Goal: Task Accomplishment & Management: Manage account settings

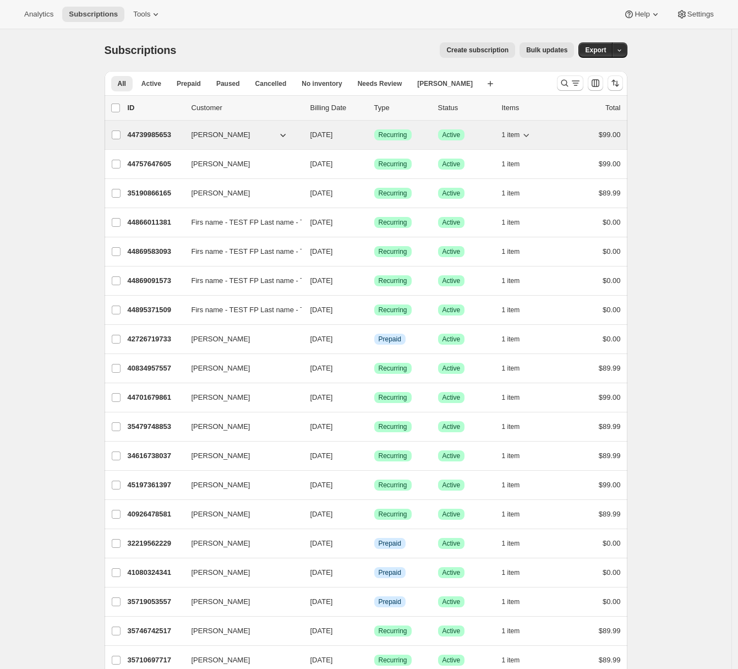
click at [151, 137] on p "44739985653" at bounding box center [155, 134] width 55 height 11
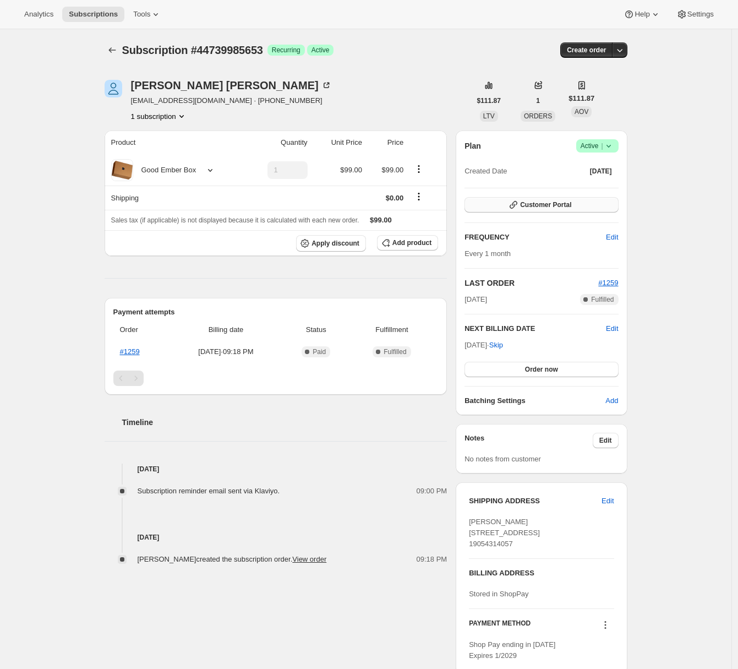
click at [590, 206] on button "Customer Portal" at bounding box center [541, 204] width 154 height 15
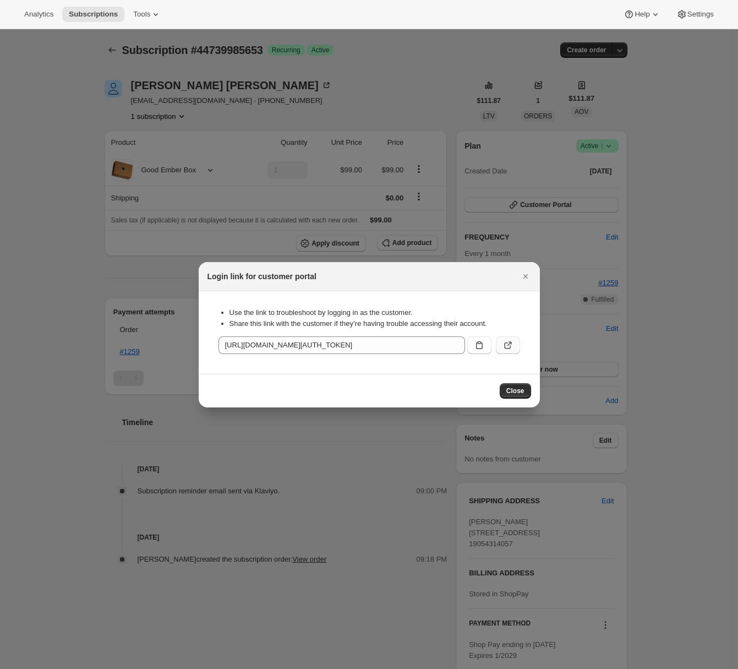
click at [511, 348] on icon ":rc0:" at bounding box center [507, 345] width 11 height 11
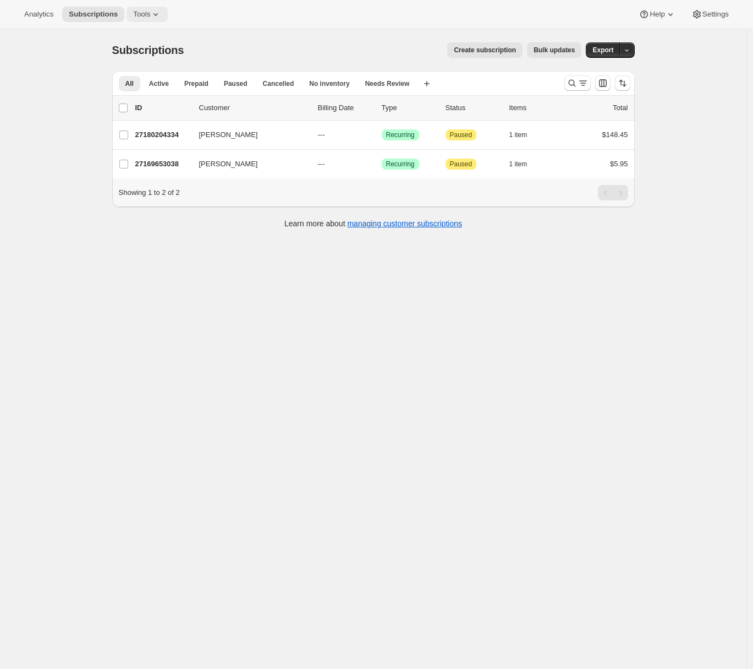
click at [157, 20] on button "Tools" at bounding box center [147, 14] width 41 height 15
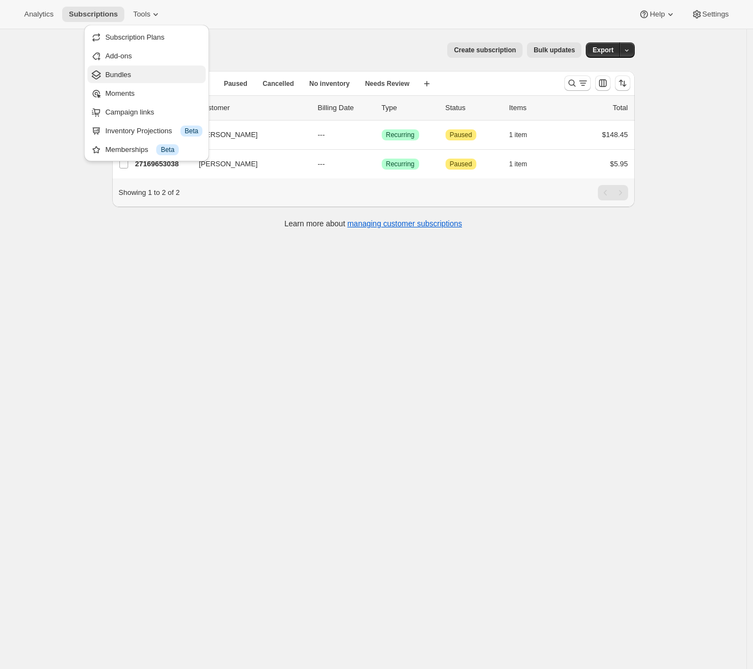
click at [141, 79] on span "Bundles" at bounding box center [153, 74] width 97 height 11
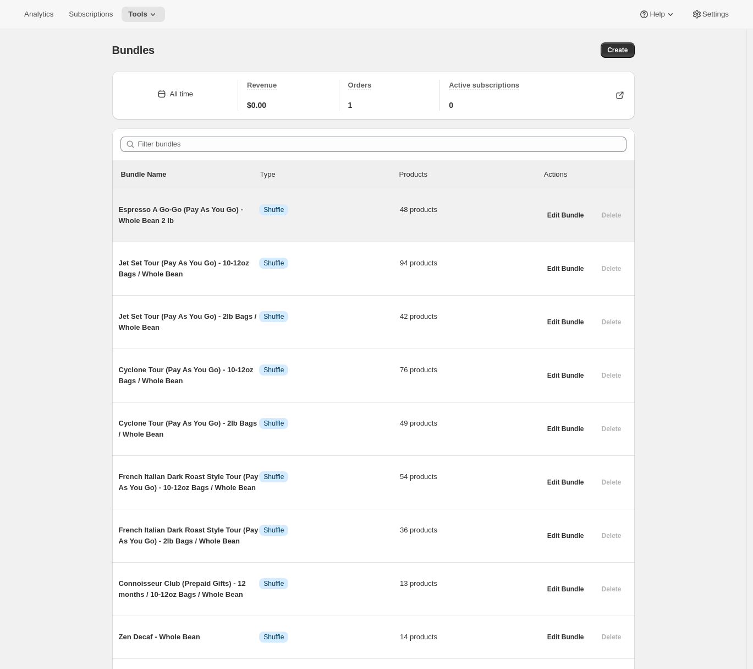
click at [185, 215] on span "Espresso A Go-Go (Pay As You Go) - Whole Bean 2 lb" at bounding box center [189, 215] width 141 height 22
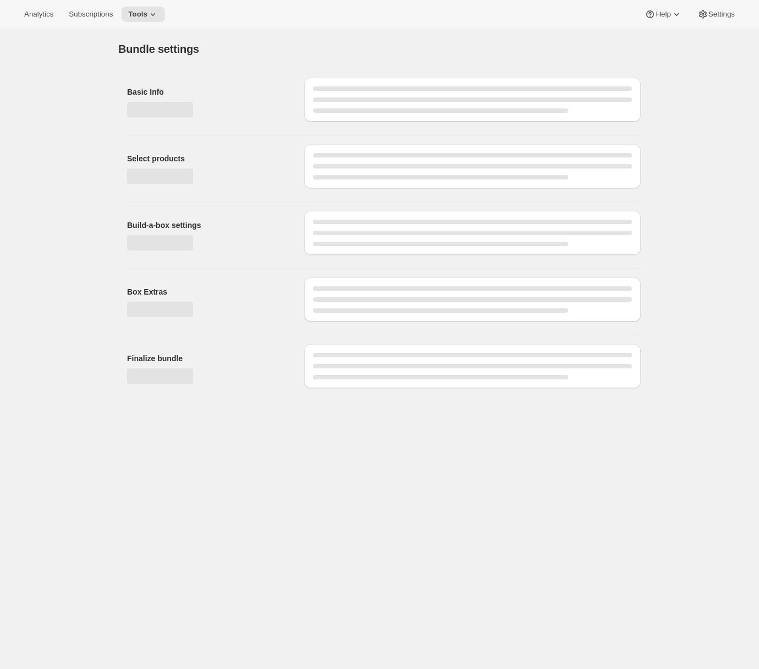
type input "Espresso A Go-Go (Pay As You Go) - Whole Bean 2 lb"
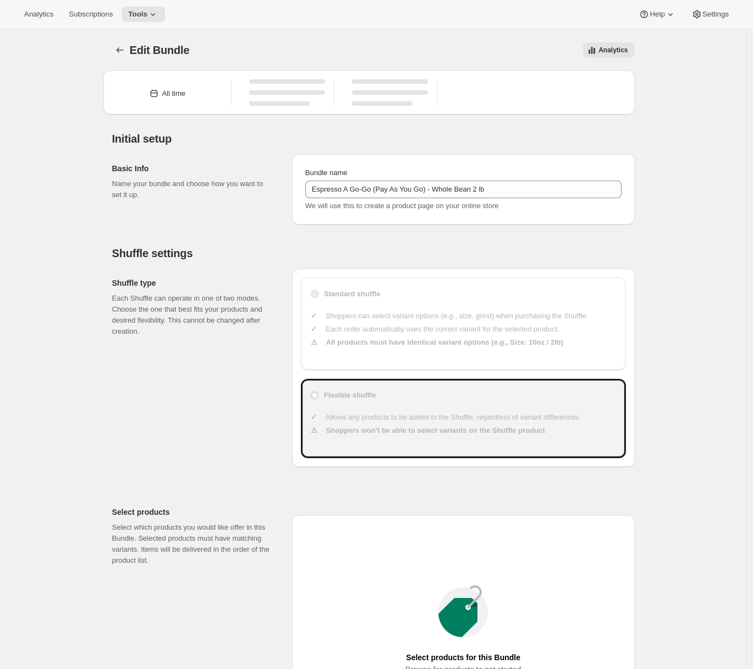
type input "30"
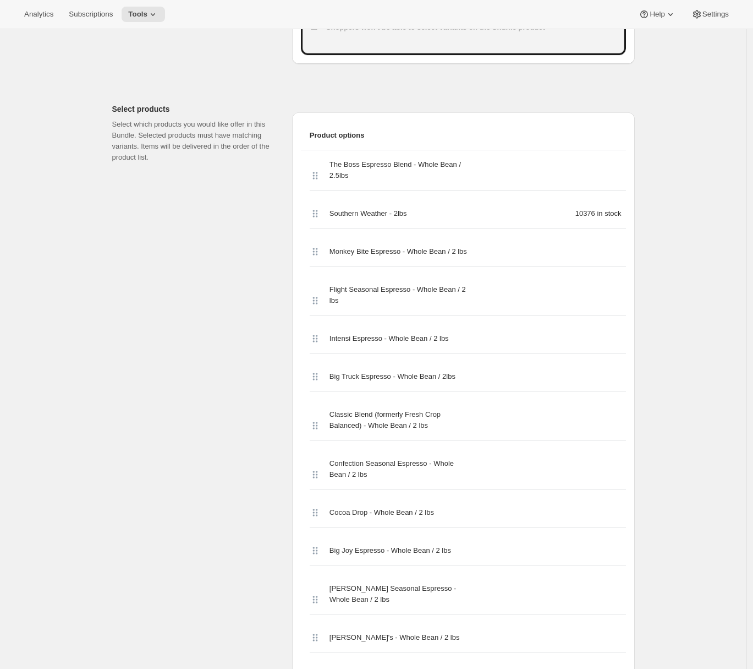
scroll to position [104, 0]
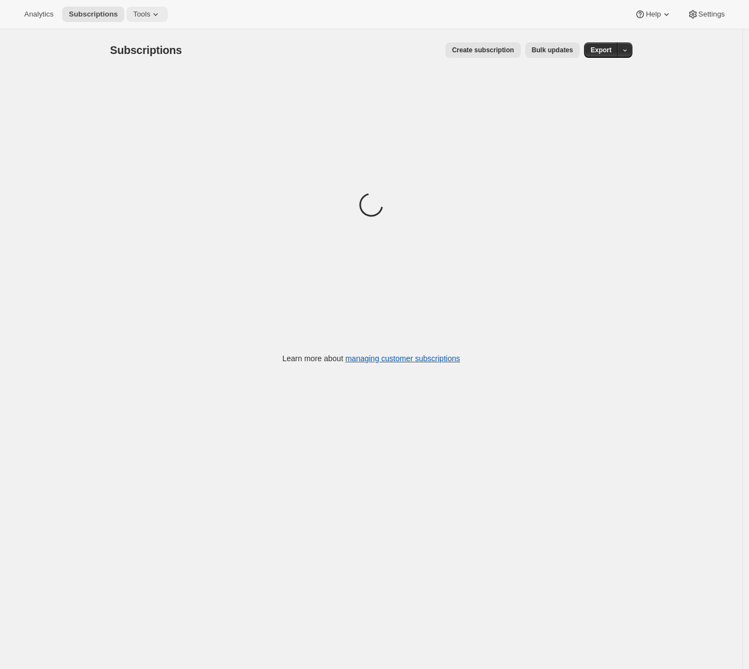
click at [147, 15] on span "Tools" at bounding box center [141, 14] width 17 height 9
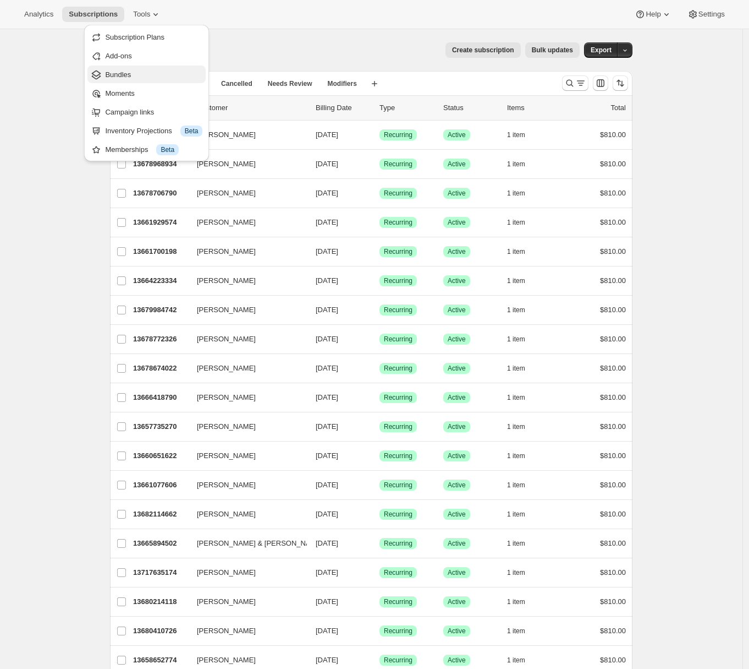
click at [133, 80] on button "Bundles" at bounding box center [146, 74] width 118 height 18
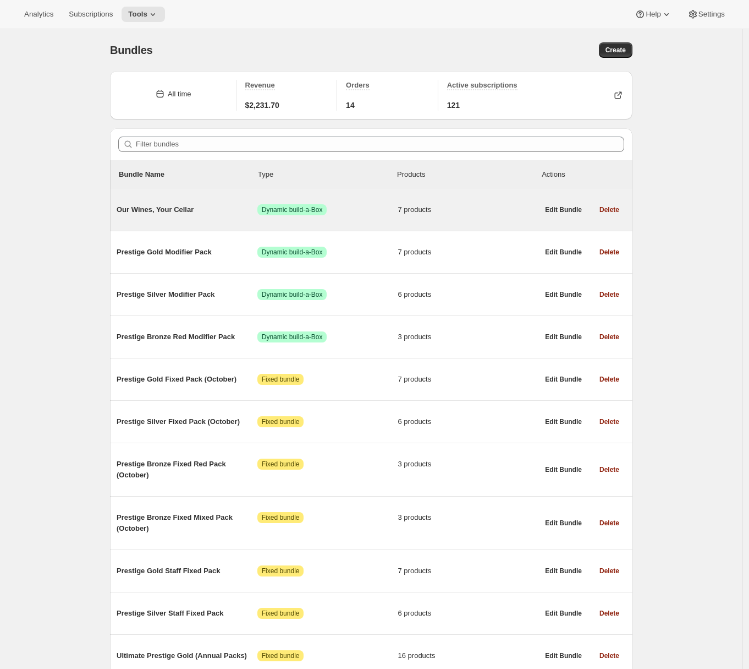
click at [168, 207] on span "Our Wines, Your Cellar" at bounding box center [187, 209] width 141 height 11
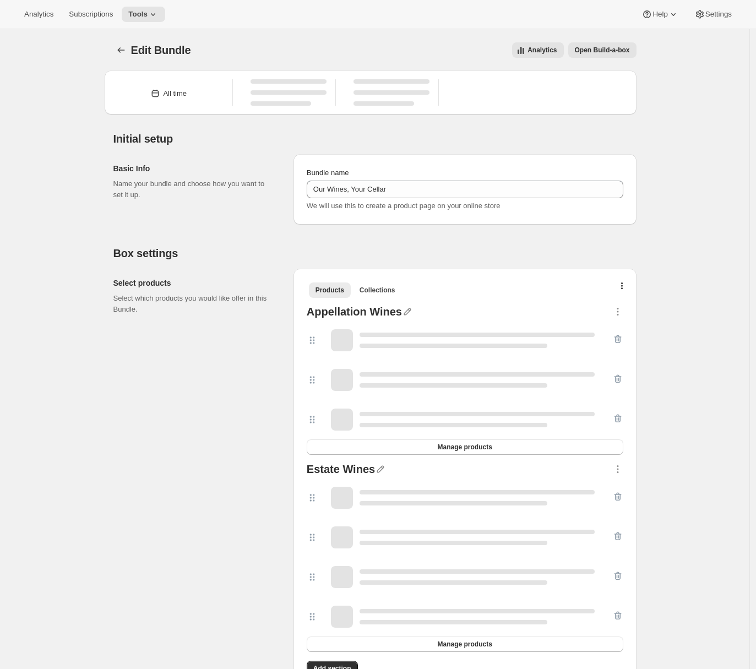
type input "Our Wines, Your Cellar"
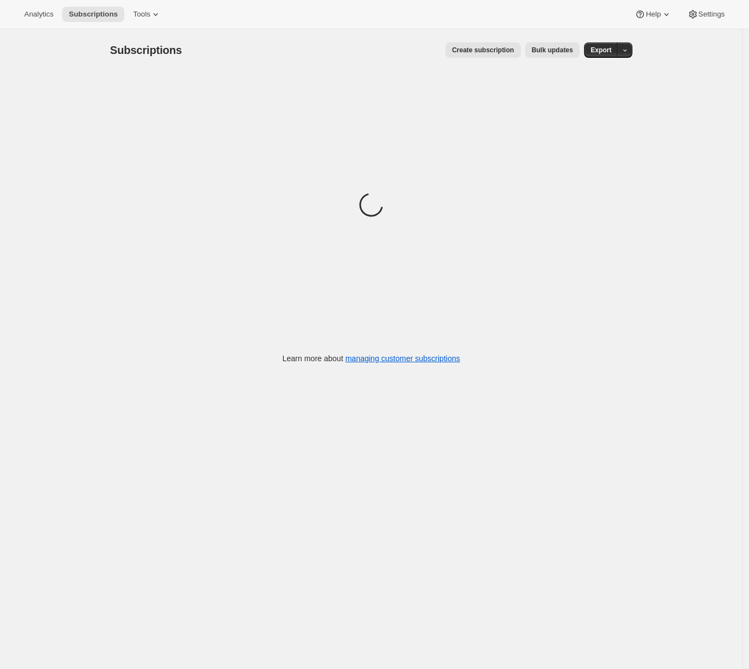
click at [158, 25] on div "Analytics Subscriptions Tools Help Settings" at bounding box center [374, 14] width 749 height 29
click at [157, 15] on icon at bounding box center [155, 14] width 11 height 11
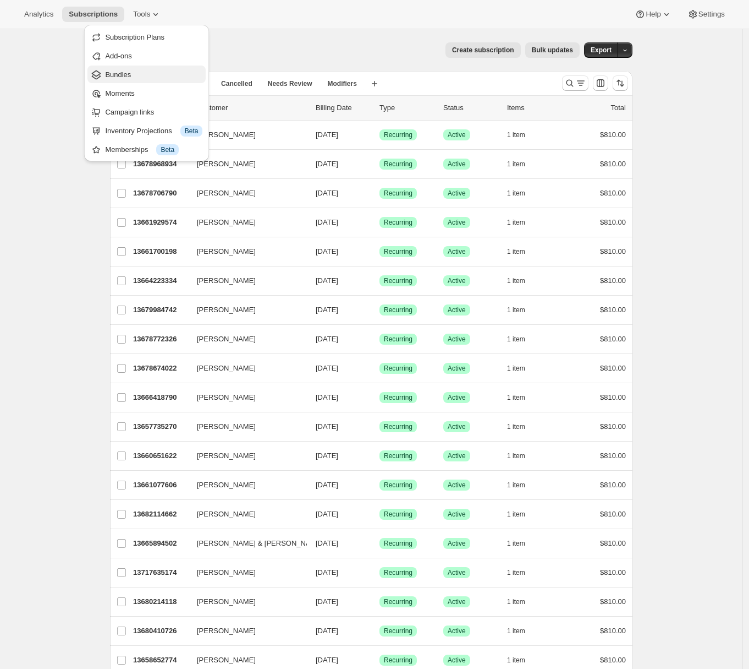
click at [151, 78] on span "Bundles" at bounding box center [153, 74] width 97 height 11
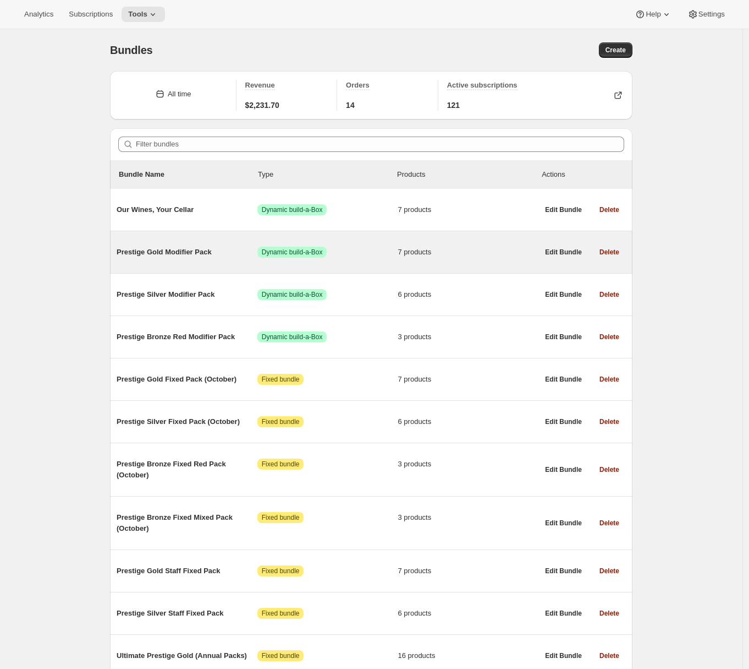
click at [150, 255] on span "Prestige Gold Modifier Pack" at bounding box center [187, 252] width 141 height 11
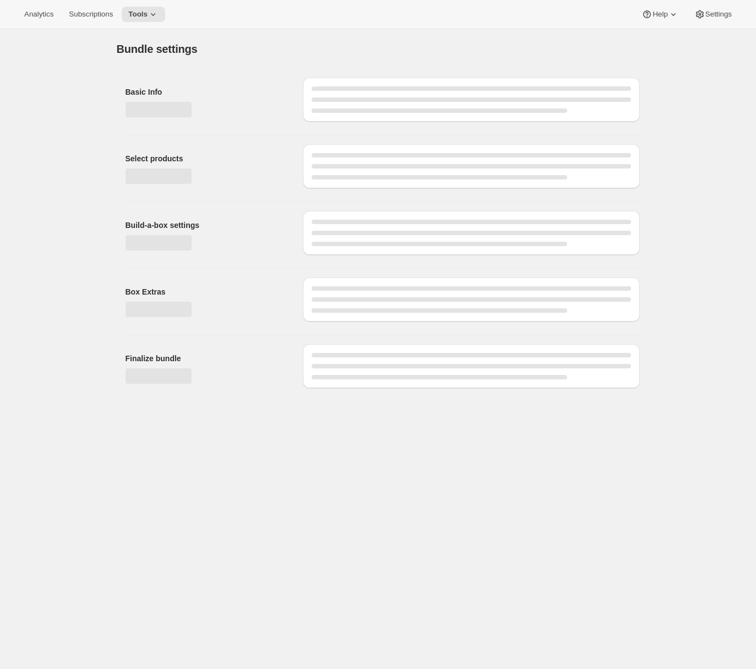
type input "Prestige Gold Modifier Pack"
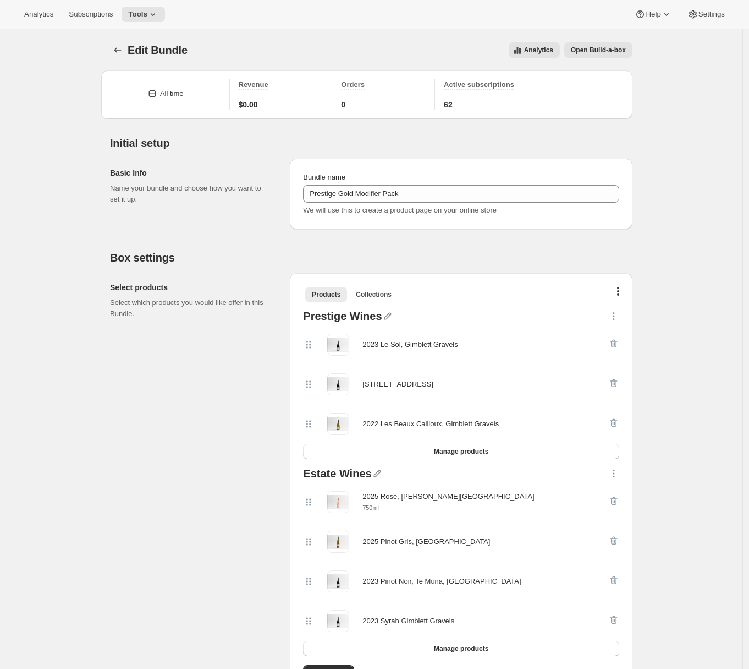
click at [203, 491] on div "Select products Select which products you would like offer in this Bundle." at bounding box center [195, 483] width 171 height 420
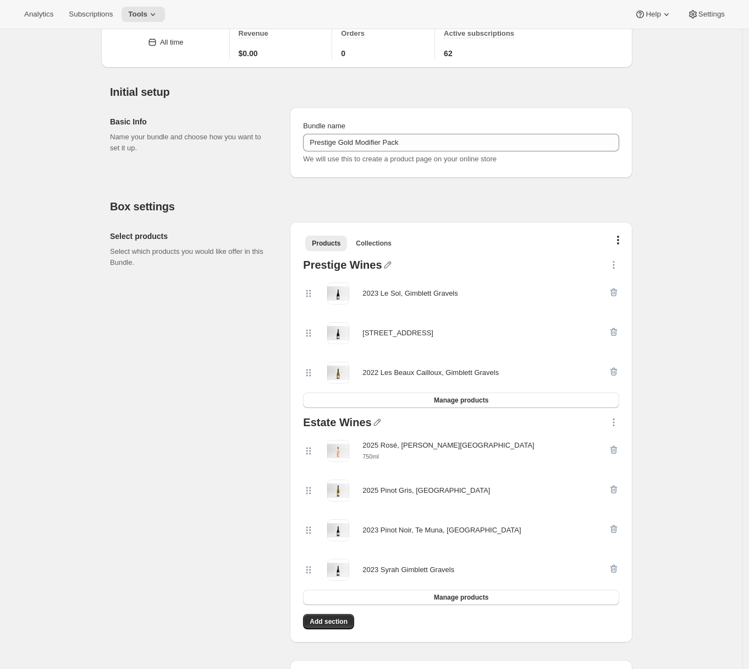
scroll to position [98, 0]
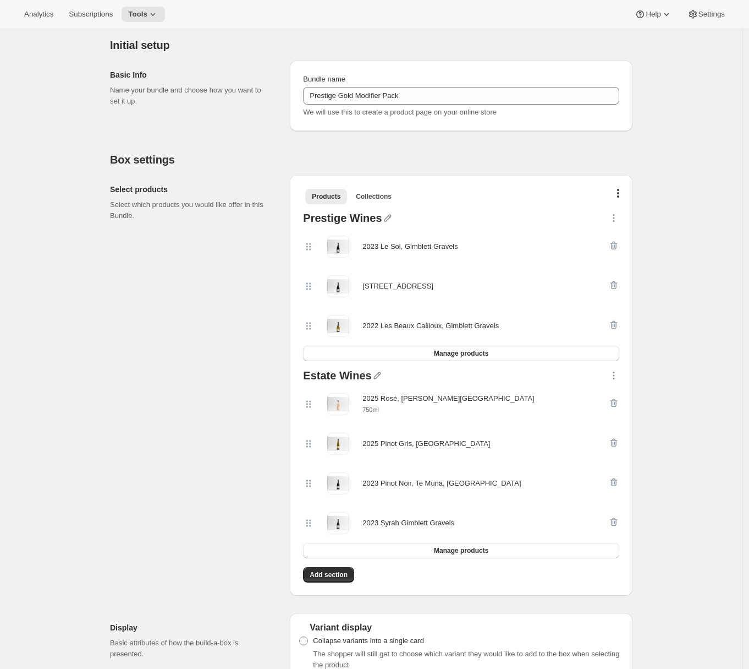
click at [653, 338] on div "Edit Bundle. This page is ready Edit Bundle Analytics Open Build-a-box More act…" at bounding box center [371, 649] width 743 height 1436
click at [618, 324] on icon "button" at bounding box center [614, 325] width 7 height 8
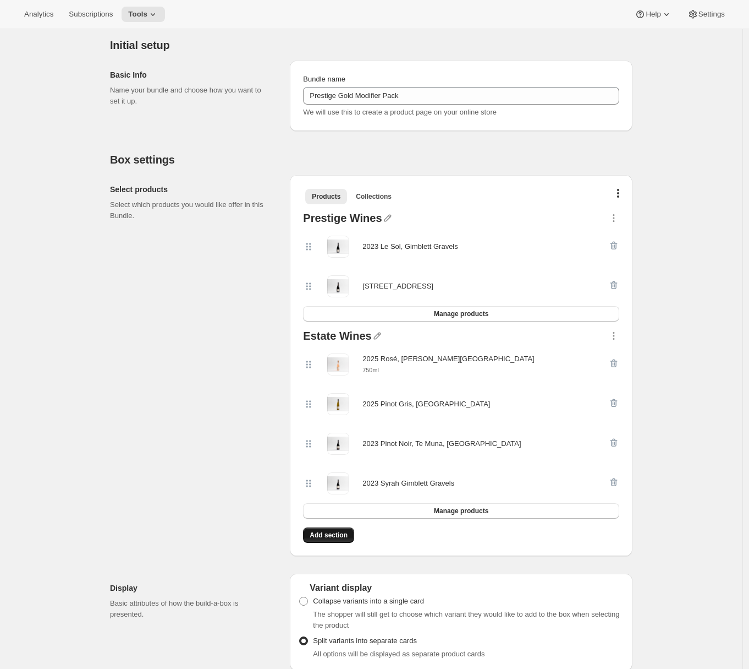
click at [336, 537] on span "Add section" at bounding box center [329, 534] width 38 height 9
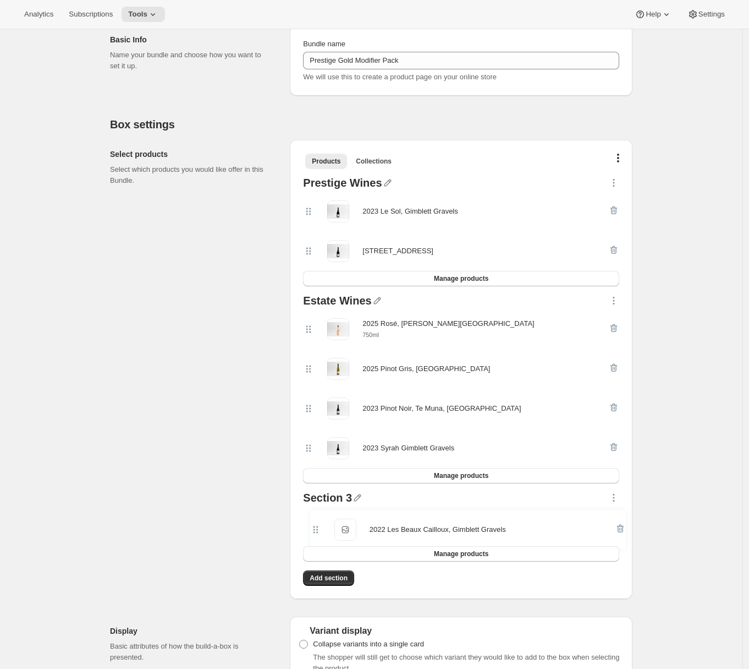
scroll to position [138, 0]
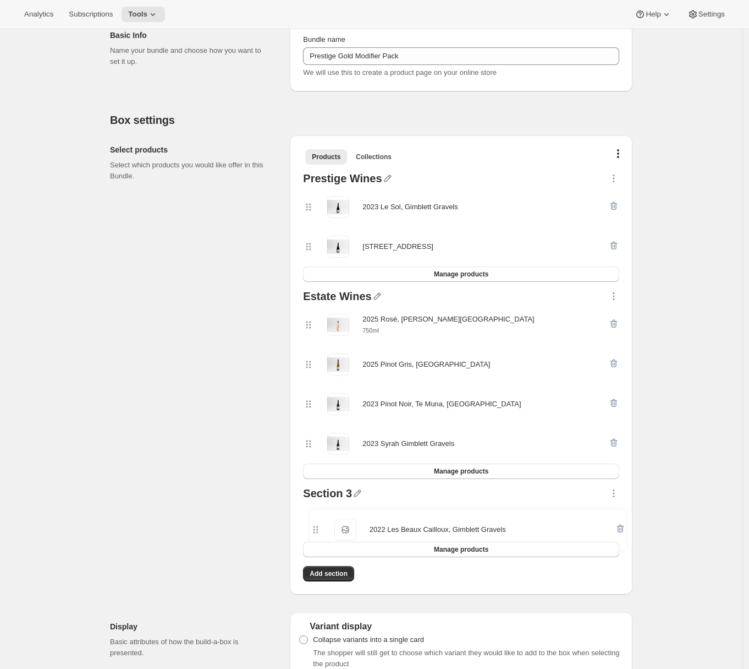
drag, startPoint x: 311, startPoint y: 557, endPoint x: 316, endPoint y: 522, distance: 35.6
click at [316, 522] on div "2022 Les Beaux Cailloux, Gimblett Gravels 2022 Les Beaux Cailloux, Gimblett Gra…" at bounding box center [461, 522] width 316 height 40
click at [360, 493] on icon "button" at bounding box center [357, 493] width 7 height 7
click at [328, 514] on input "text" at bounding box center [368, 515] width 106 height 18
click at [338, 515] on input "Limitd Availability" at bounding box center [368, 515] width 106 height 18
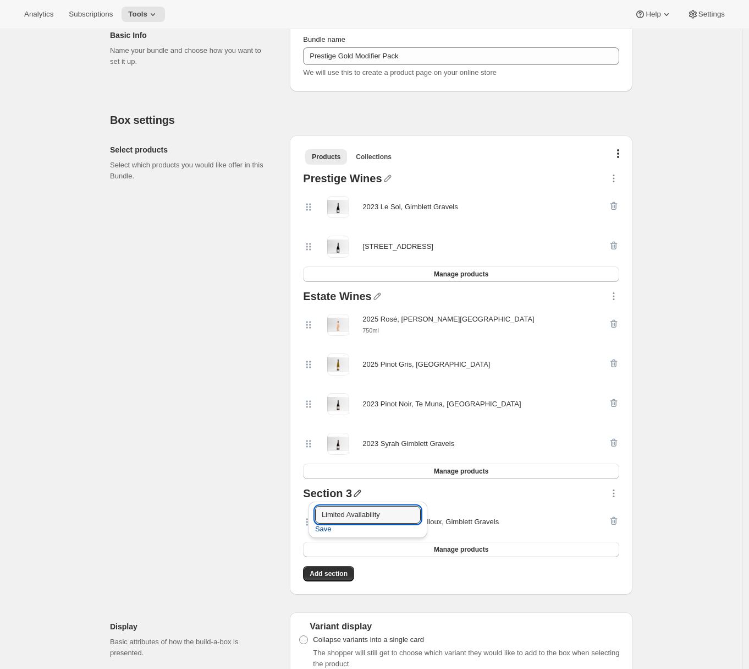
type input "Limited Availability"
click at [326, 528] on span "Save" at bounding box center [323, 528] width 17 height 11
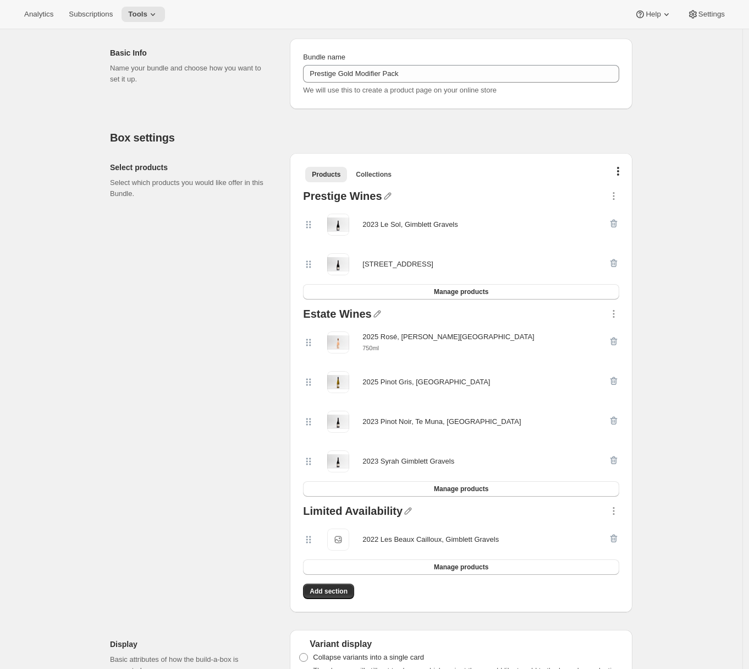
scroll to position [0, 0]
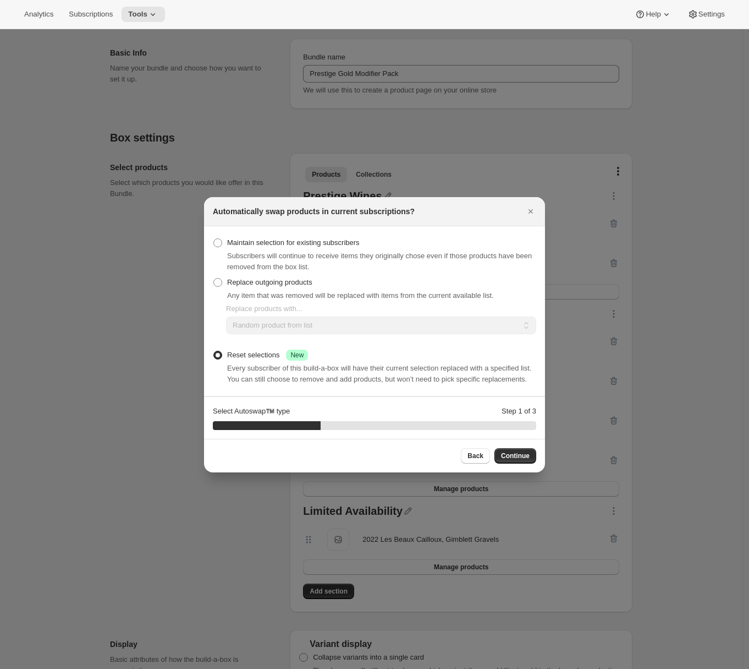
click at [218, 238] on span ":rce:" at bounding box center [218, 242] width 9 height 9
click at [214, 238] on input "Maintain selection for existing subscribers" at bounding box center [214, 238] width 1 height 1
radio input "true"
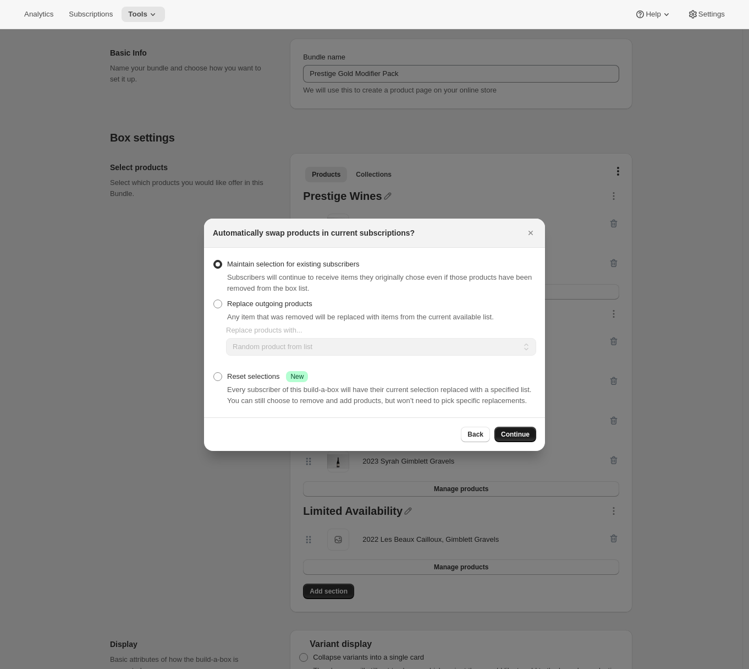
click at [508, 438] on span "Continue" at bounding box center [515, 434] width 29 height 9
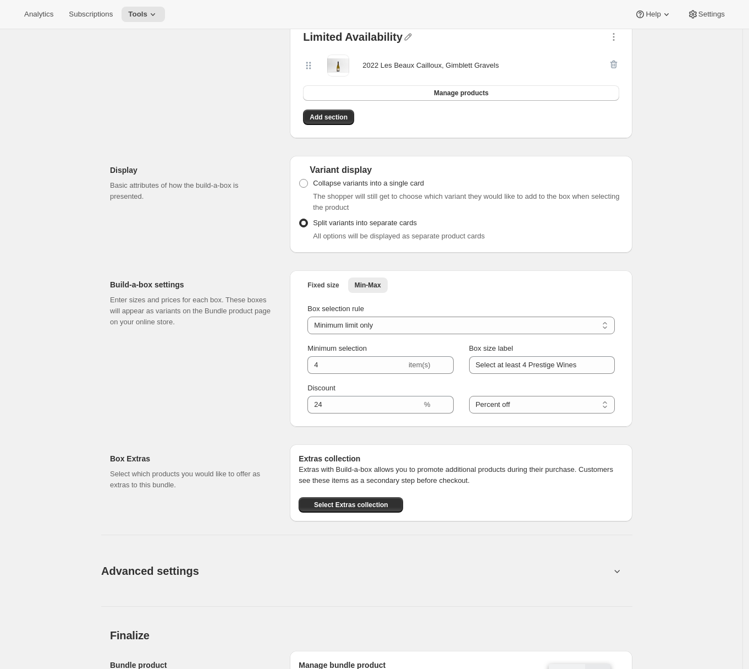
scroll to position [867, 0]
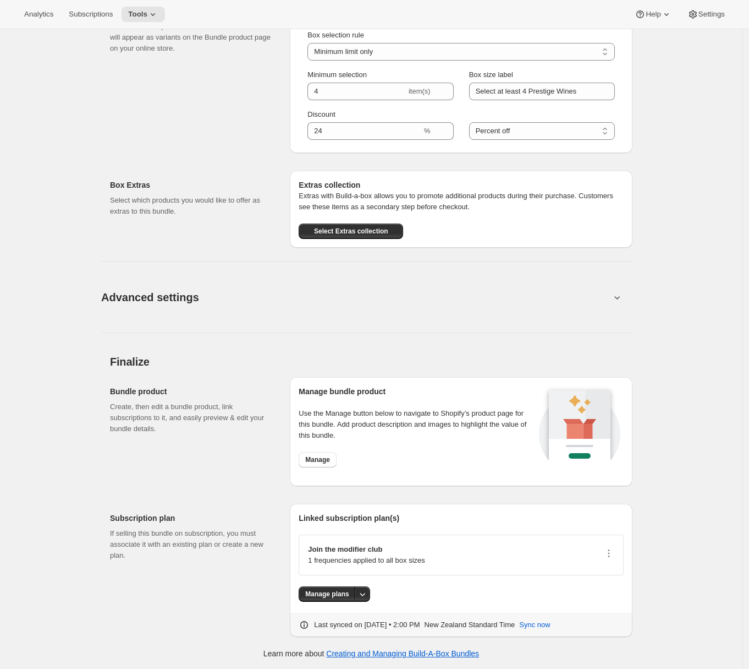
click at [622, 300] on icon at bounding box center [617, 297] width 11 height 11
click at [622, 296] on icon at bounding box center [617, 297] width 11 height 11
click at [621, 296] on icon at bounding box center [618, 297] width 6 height 3
click at [525, 302] on button "Advanced settings" at bounding box center [356, 297] width 523 height 42
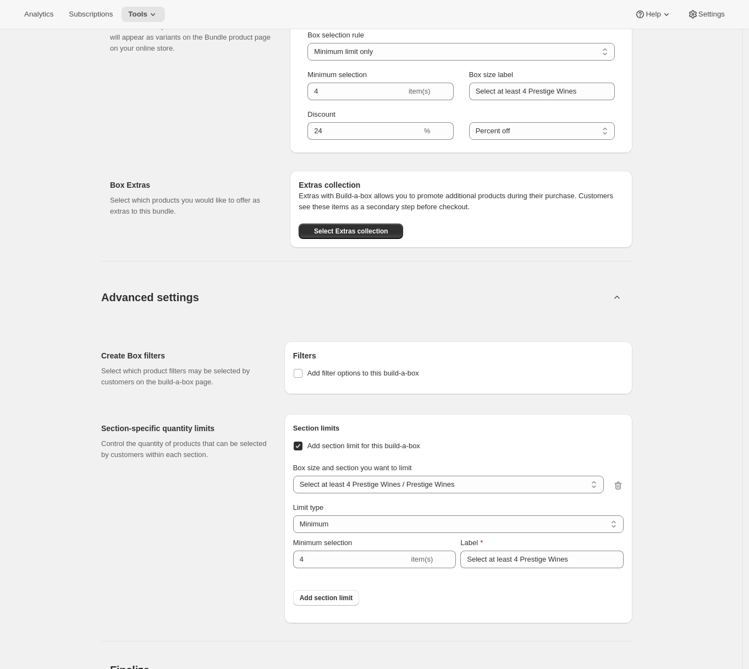
scroll to position [967, 0]
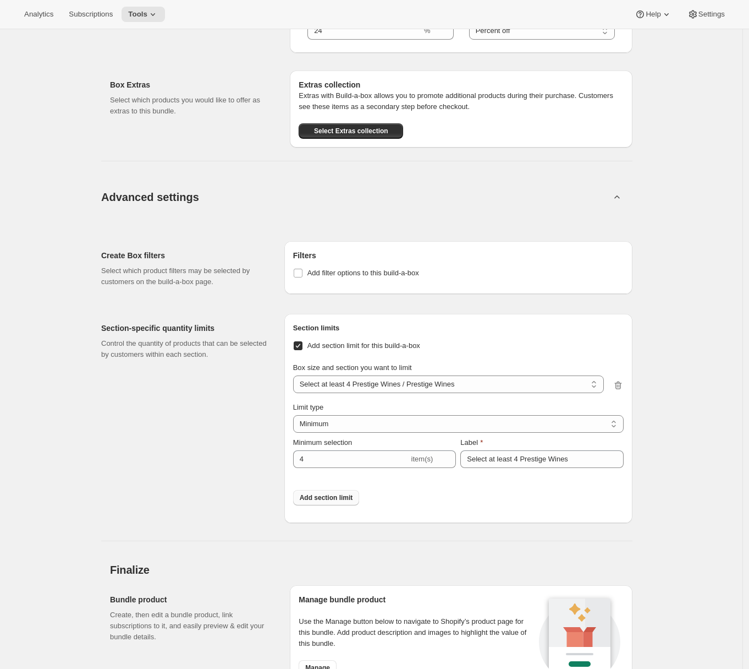
click at [329, 496] on span "Add section limit" at bounding box center [326, 497] width 53 height 9
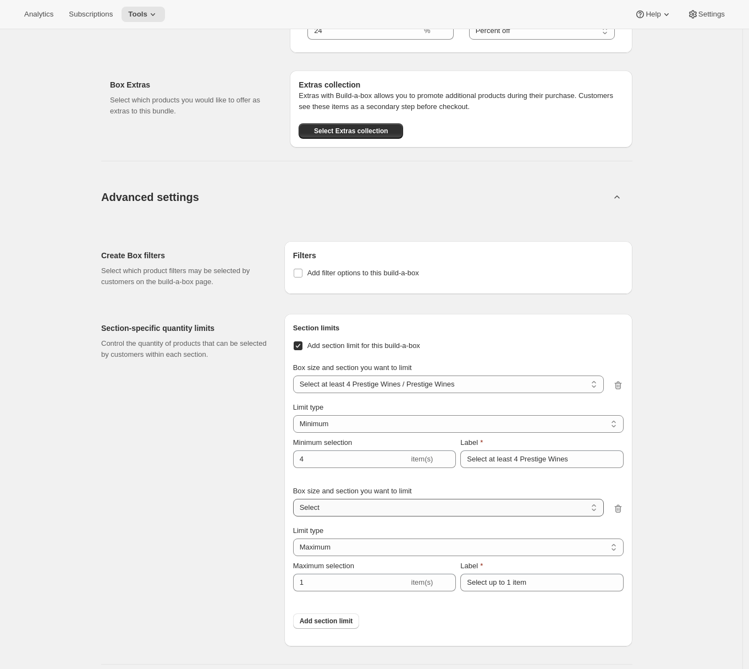
click at [327, 505] on select "Select at least 4 Prestige Wines / Prestige Wines Select at least 4 Prestige Wi…" at bounding box center [448, 508] width 311 height 18
select select "gid://shopify/ProductVariant/42920104886374_749484d8-36e4-43c3-9e31-b512b5314e8a"
click at [296, 499] on select "Select at least 4 Prestige Wines / Prestige Wines Select at least 4 Prestige Wi…" at bounding box center [448, 508] width 311 height 18
click at [525, 585] on input "Select up to 1 item" at bounding box center [542, 582] width 163 height 18
click at [539, 582] on input "Select up to 1 item" at bounding box center [542, 582] width 163 height 18
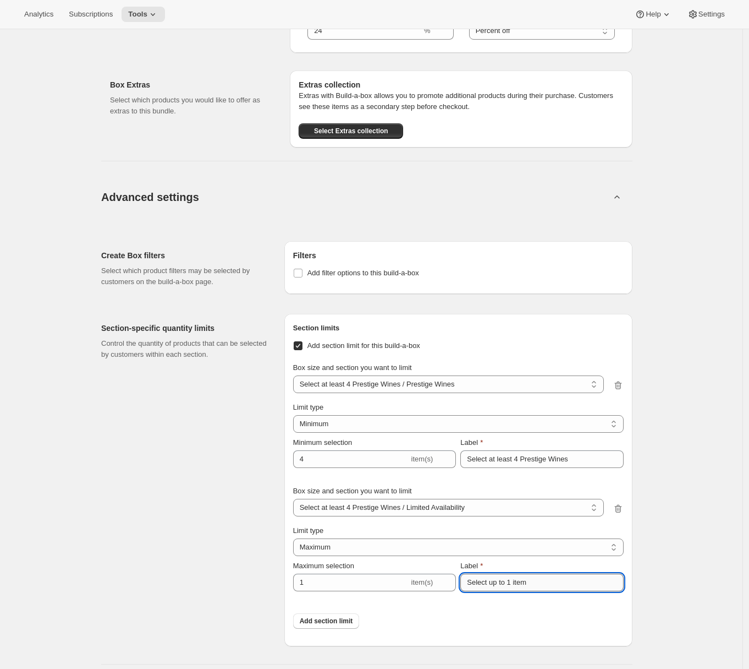
click at [521, 581] on input "Select up to 1 item" at bounding box center [542, 582] width 163 height 18
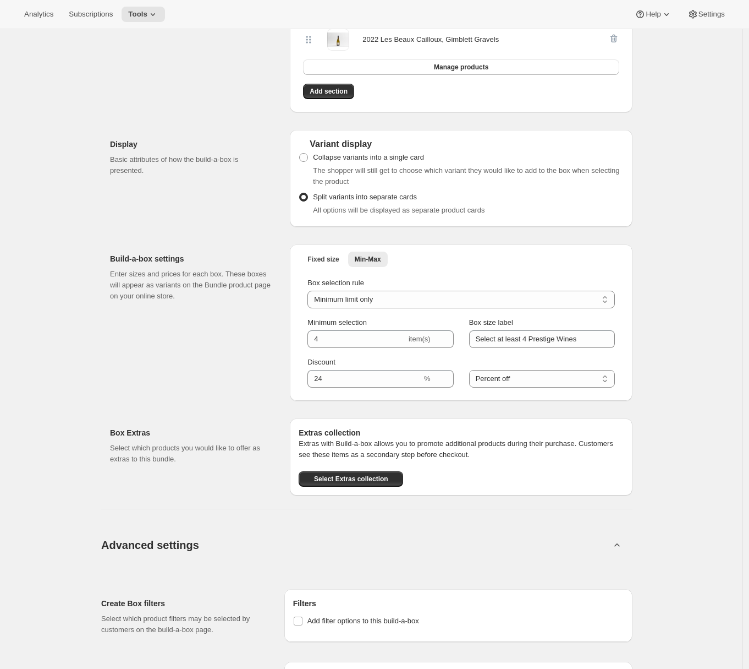
scroll to position [354, 0]
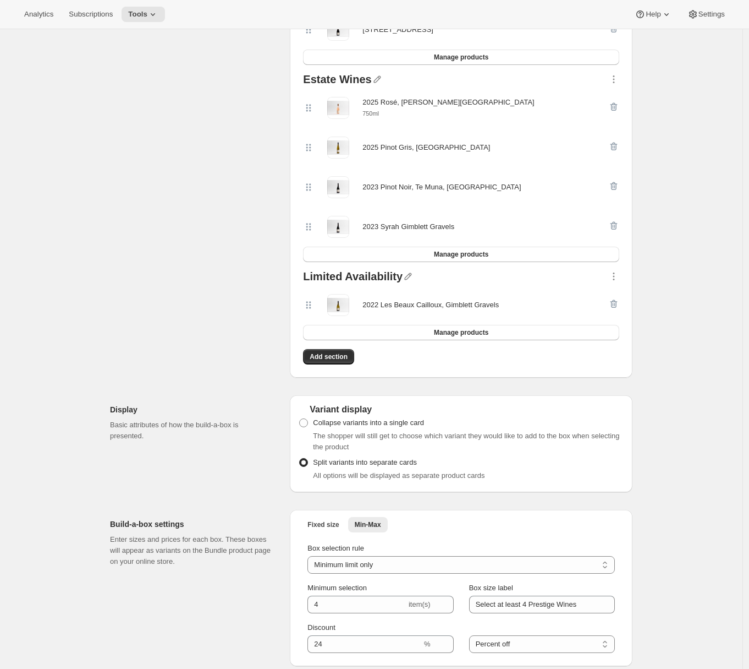
type input "Select up to 1 item"
drag, startPoint x: 385, startPoint y: 303, endPoint x: 445, endPoint y: 307, distance: 60.1
click at [445, 307] on div "2022 Les Beaux Cailloux, Gimblett Gravels" at bounding box center [431, 304] width 136 height 11
drag, startPoint x: 368, startPoint y: 304, endPoint x: 509, endPoint y: 303, distance: 141.4
click at [499, 303] on div "2022 Les Beaux Cailloux, Gimblett Gravels" at bounding box center [431, 304] width 136 height 11
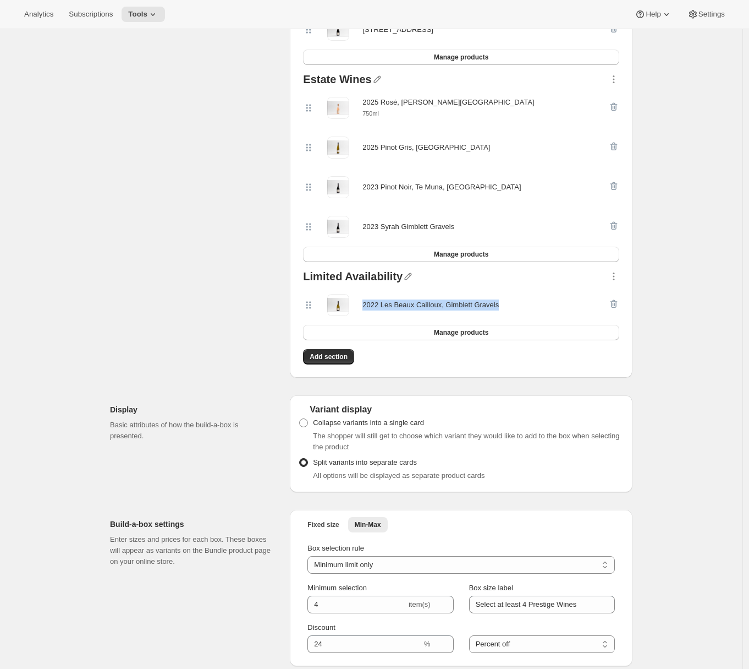
copy div "2022 Les Beaux Cailloux, Gimblett Gravels"
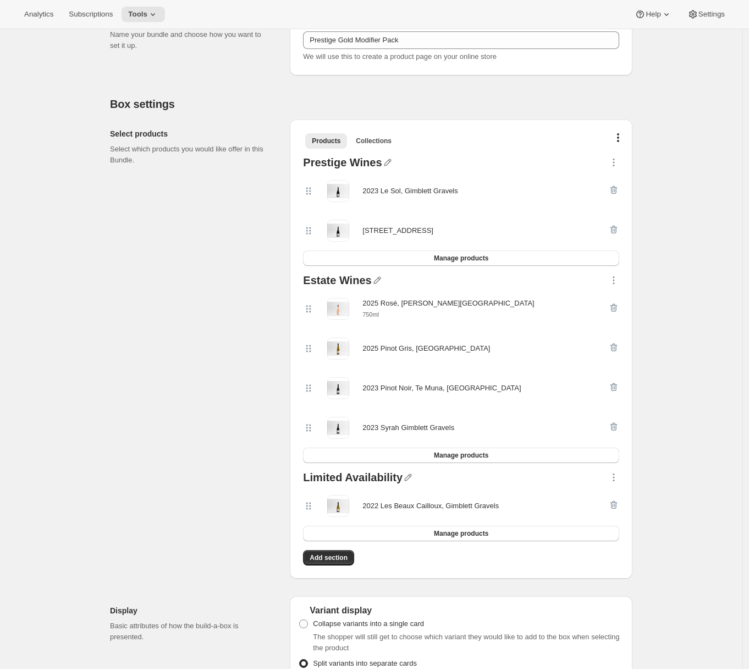
scroll to position [0, 0]
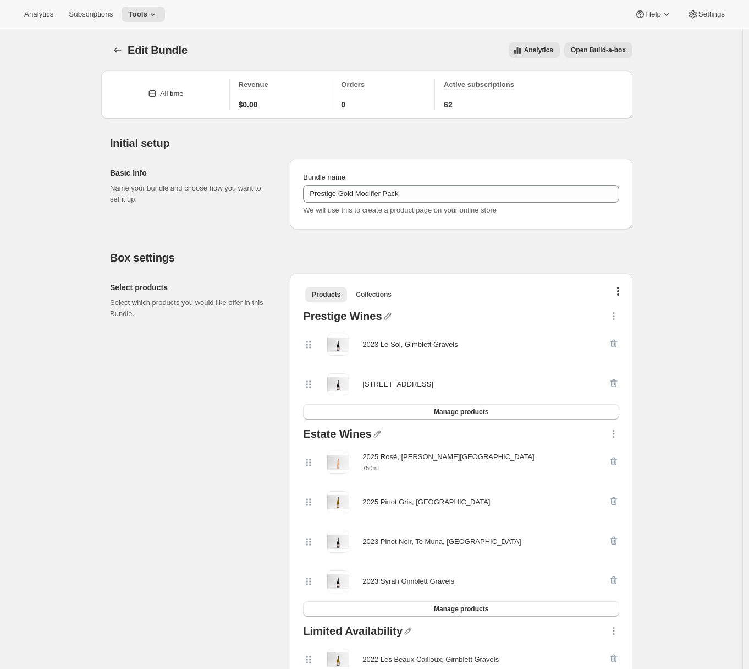
click at [582, 52] on span "Open Build-a-box" at bounding box center [598, 50] width 55 height 9
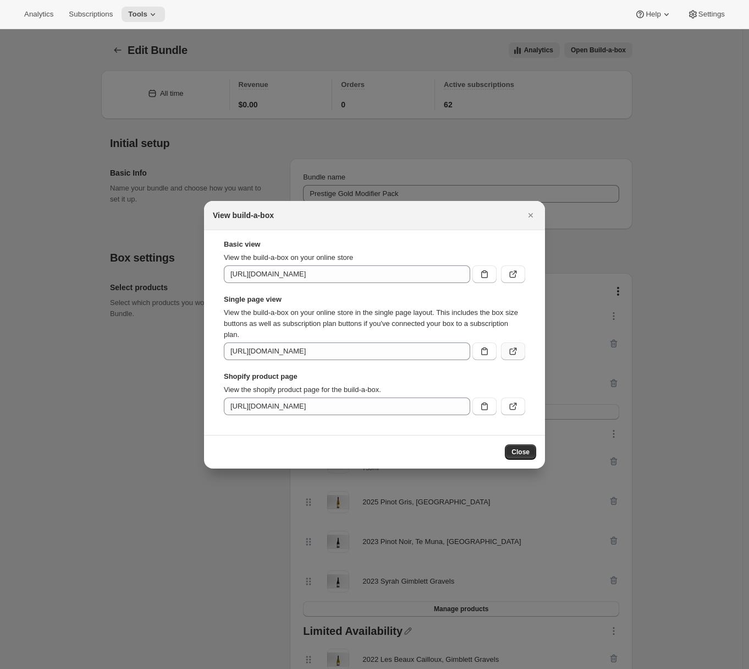
click at [521, 351] on button ":rdp:" at bounding box center [513, 351] width 24 height 18
click at [533, 214] on icon "Close" at bounding box center [531, 215] width 11 height 11
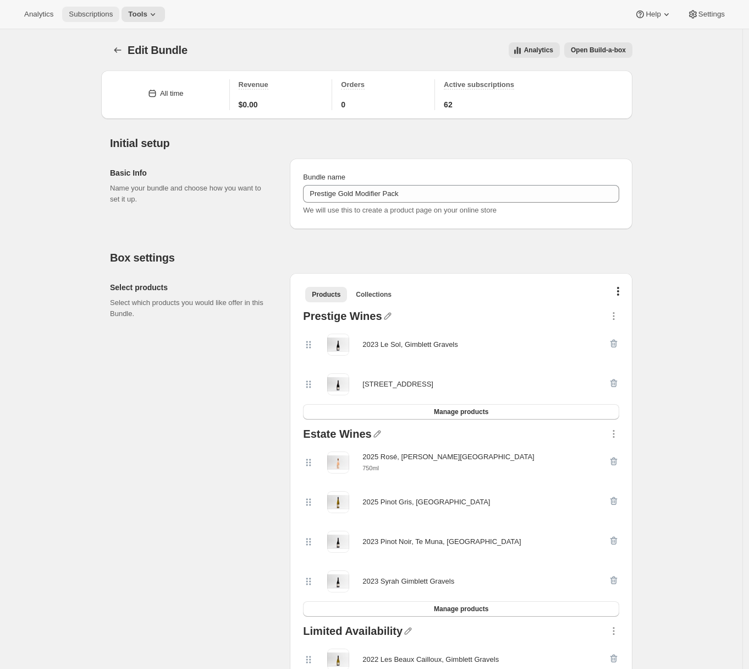
click at [107, 20] on button "Subscriptions" at bounding box center [90, 14] width 57 height 15
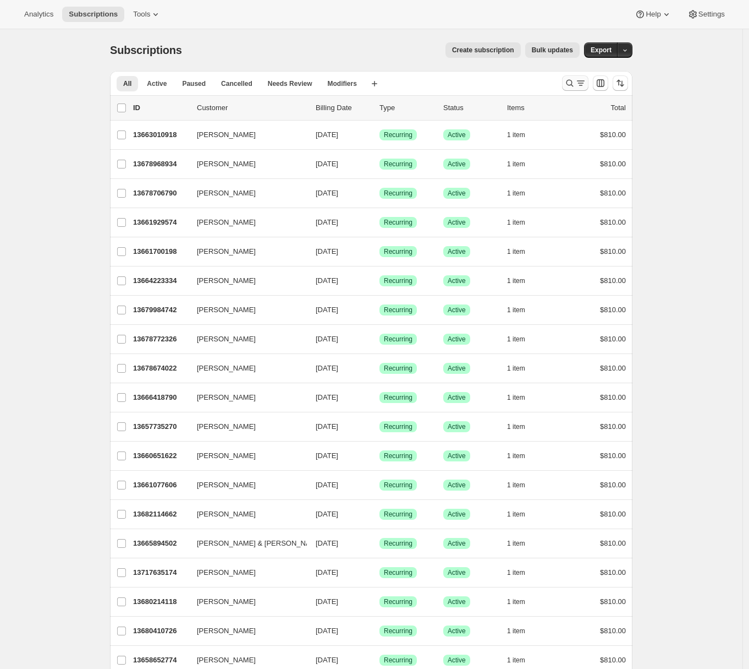
click at [580, 83] on icon "Search and filter results" at bounding box center [581, 83] width 11 height 11
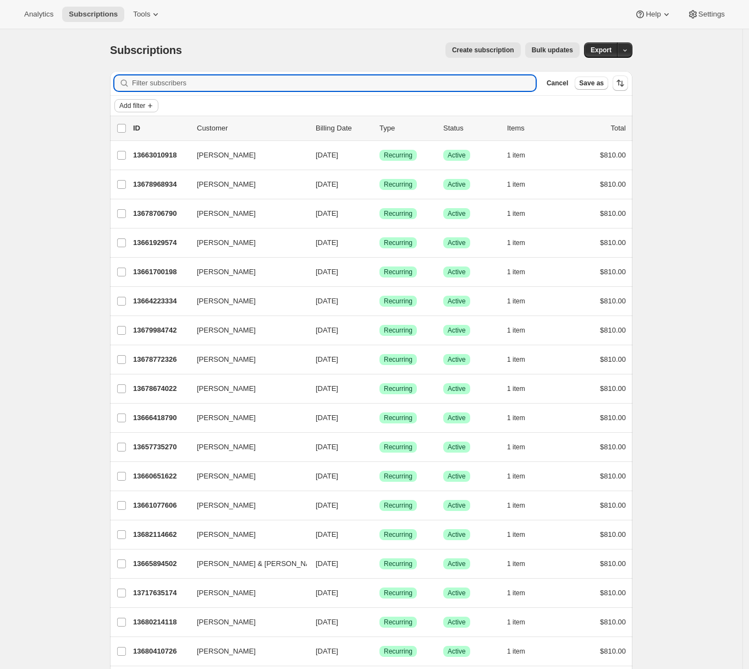
click at [145, 107] on span "Add filter" at bounding box center [132, 105] width 26 height 9
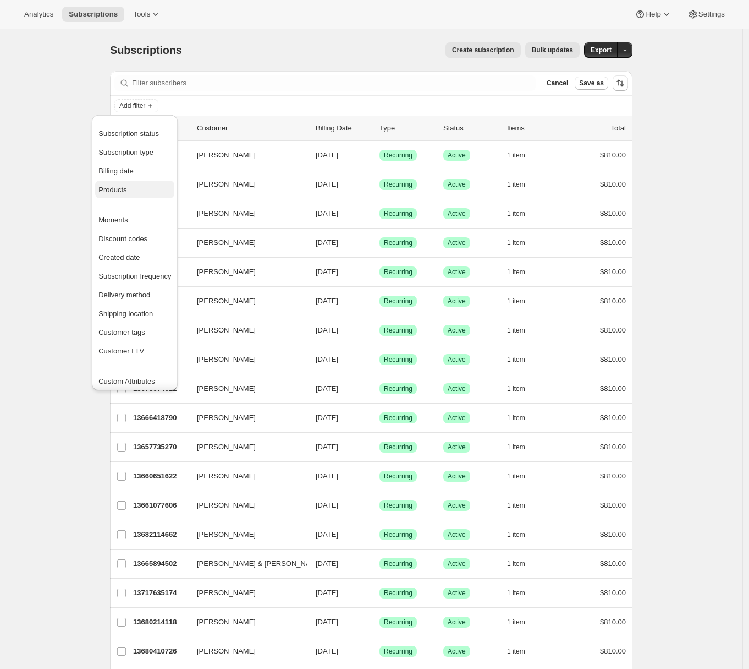
click at [130, 194] on span "Products" at bounding box center [135, 189] width 73 height 11
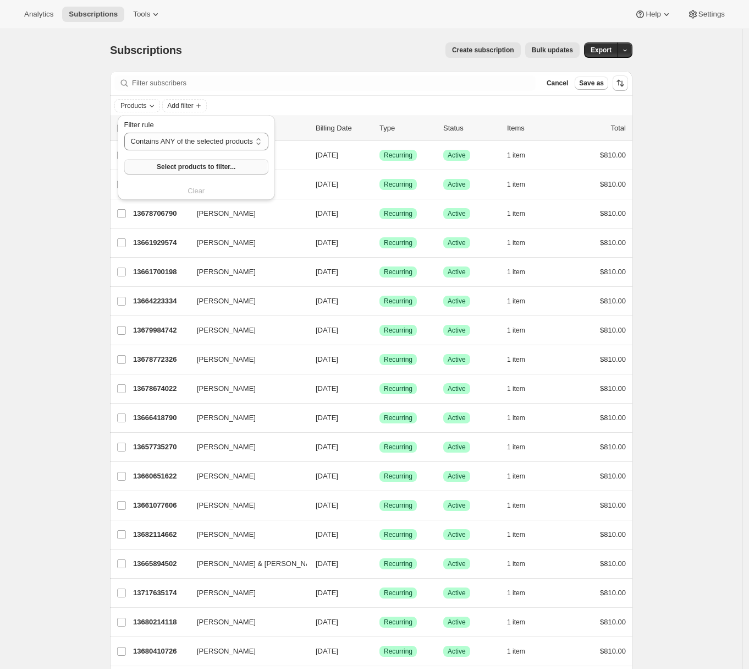
click at [188, 166] on span "Select products to filter..." at bounding box center [196, 166] width 79 height 9
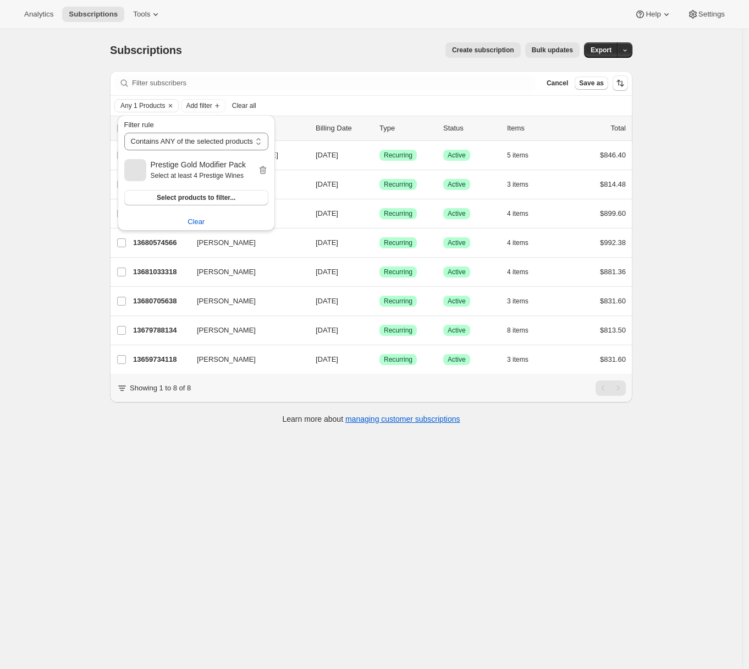
click at [74, 304] on div "Subscriptions. This page is ready Subscriptions Create subscription Bulk update…" at bounding box center [371, 363] width 743 height 669
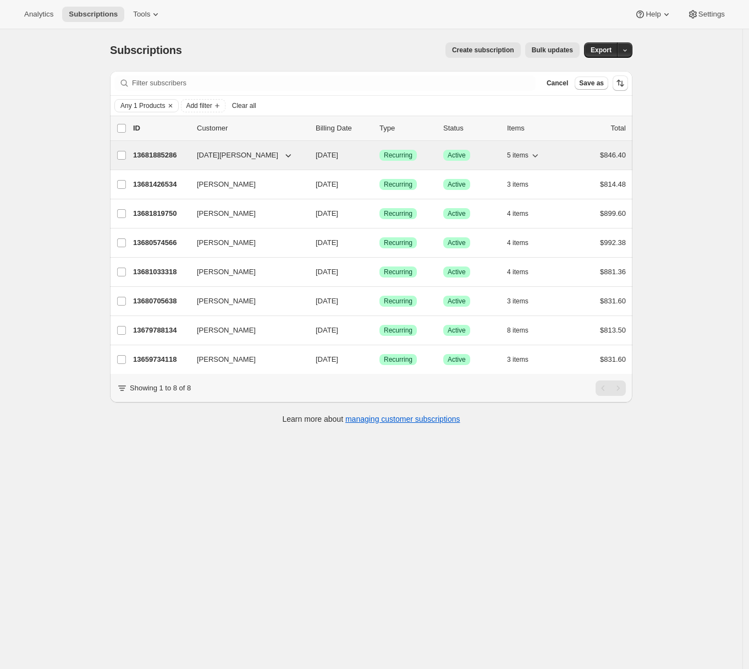
click at [174, 154] on p "13681885286" at bounding box center [160, 155] width 55 height 11
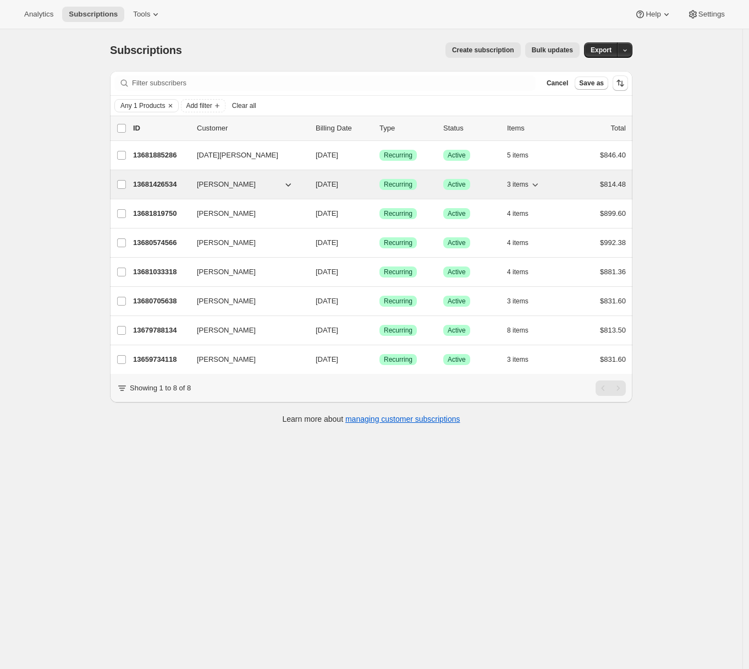
click at [161, 182] on p "13681426534" at bounding box center [160, 184] width 55 height 11
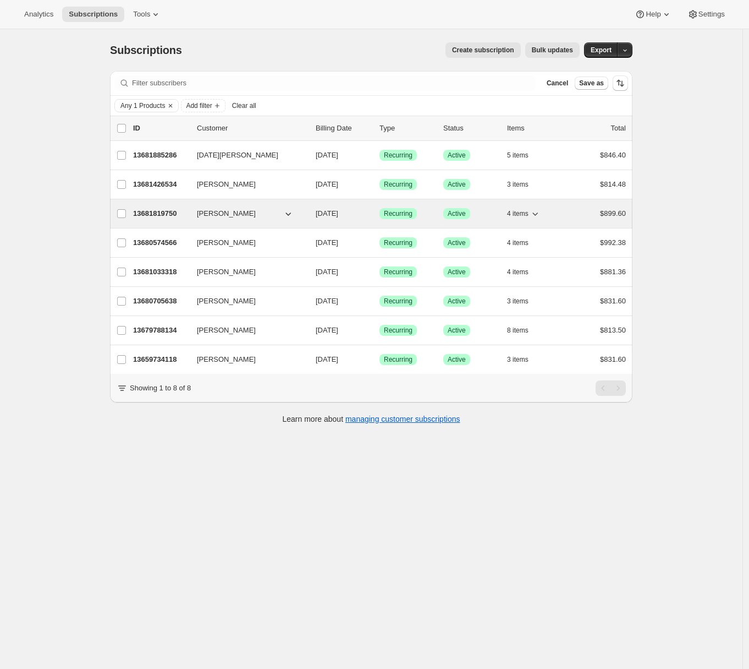
click at [167, 212] on p "13681819750" at bounding box center [160, 213] width 55 height 11
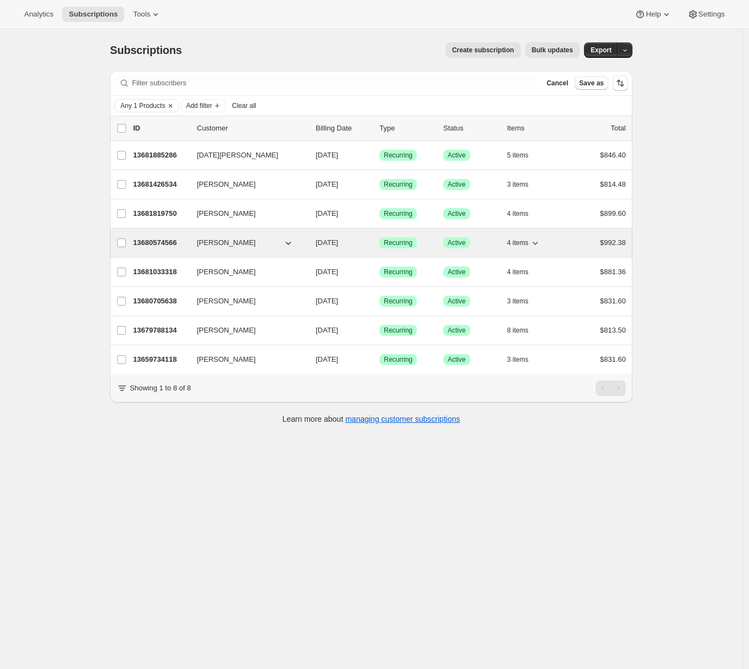
click at [171, 239] on p "13680574566" at bounding box center [160, 242] width 55 height 11
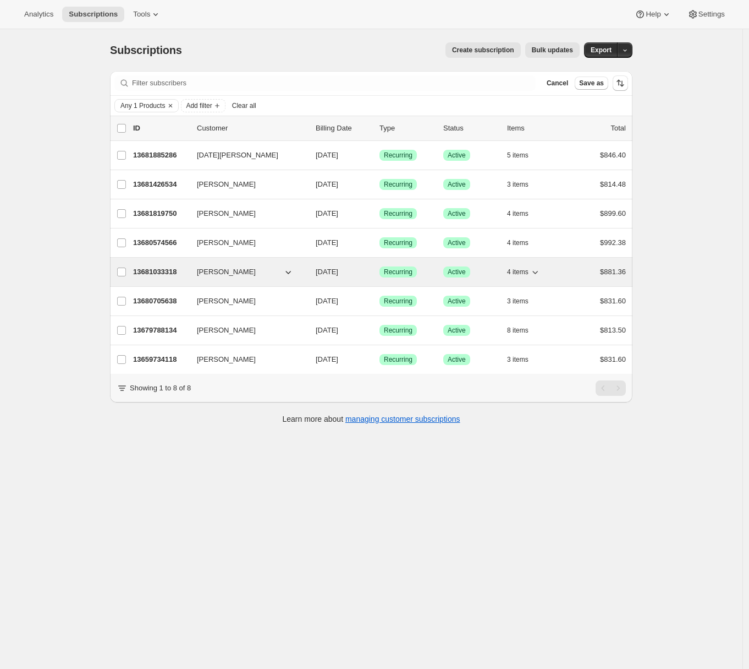
click at [151, 270] on p "13681033318" at bounding box center [160, 271] width 55 height 11
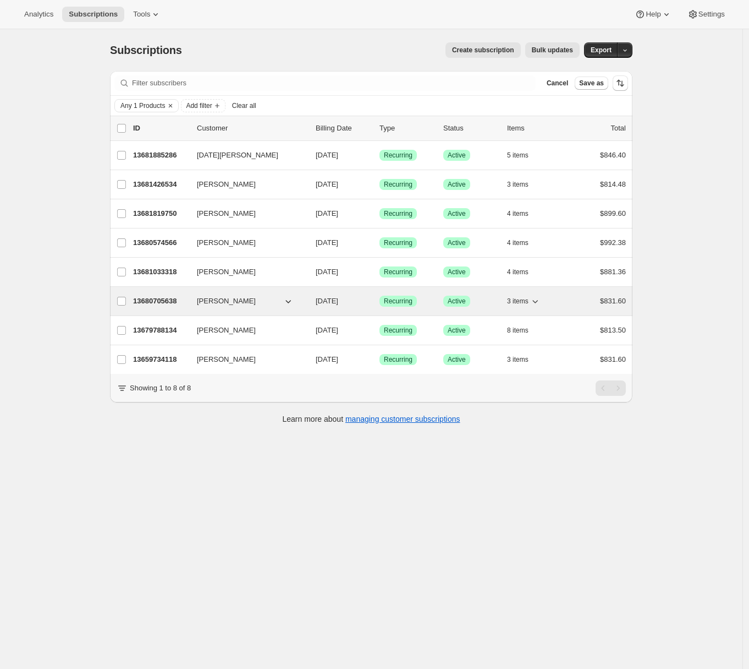
click at [160, 298] on p "13680705638" at bounding box center [160, 301] width 55 height 11
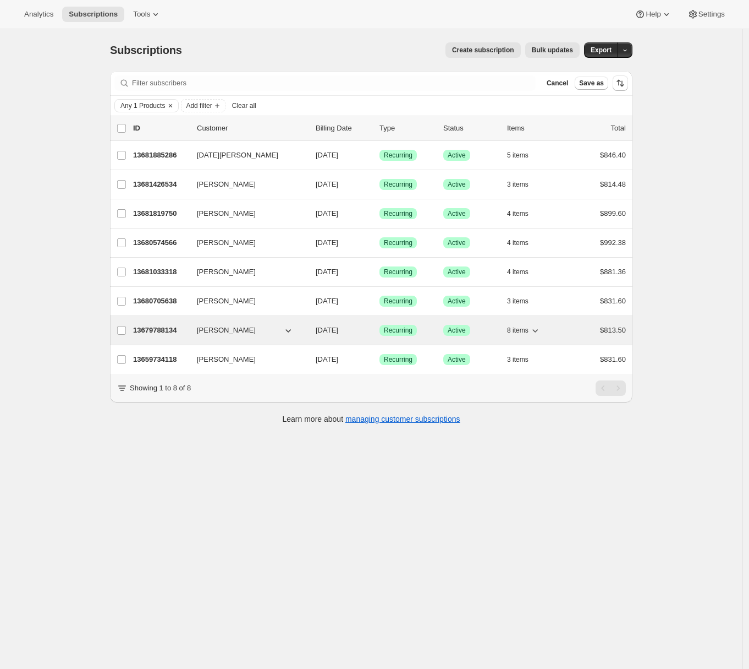
click at [160, 330] on p "13679788134" at bounding box center [160, 330] width 55 height 11
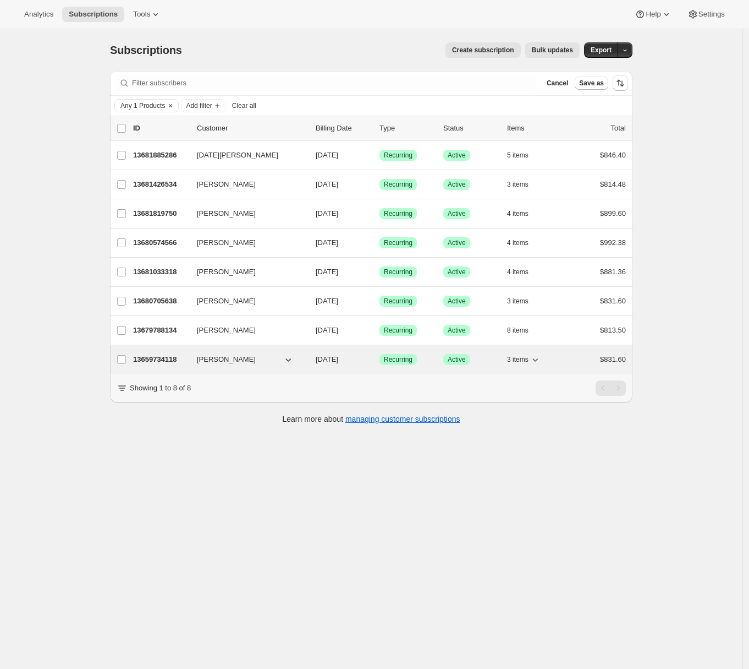
click at [161, 362] on p "13659734118" at bounding box center [160, 359] width 55 height 11
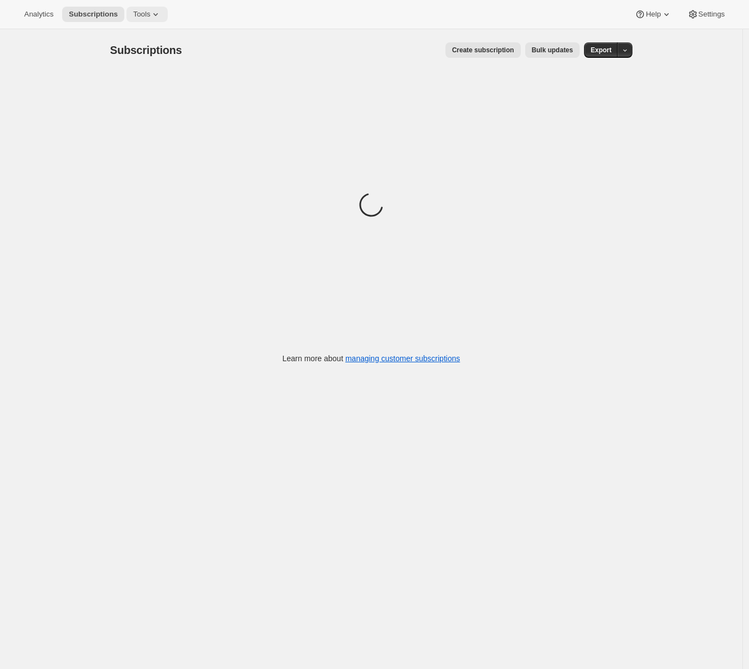
click at [147, 14] on span "Tools" at bounding box center [141, 14] width 17 height 9
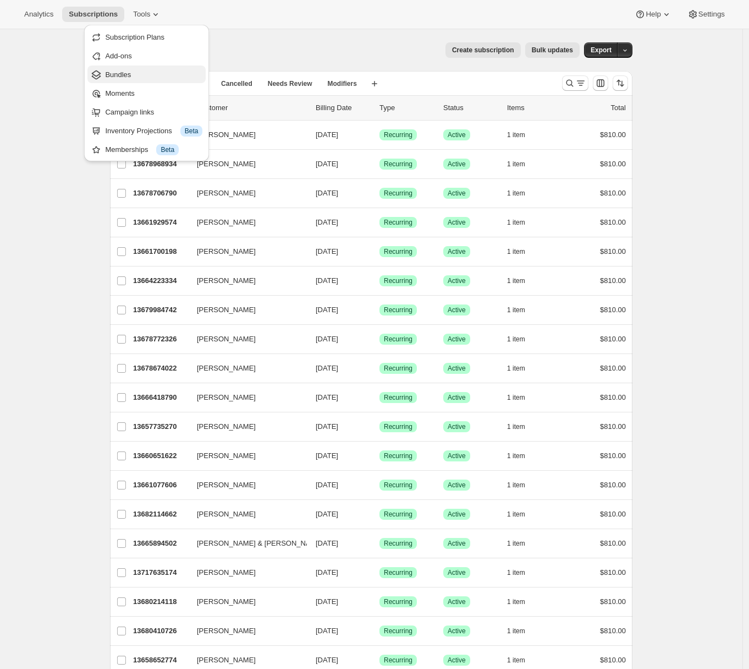
click at [137, 78] on span "Bundles" at bounding box center [153, 74] width 97 height 11
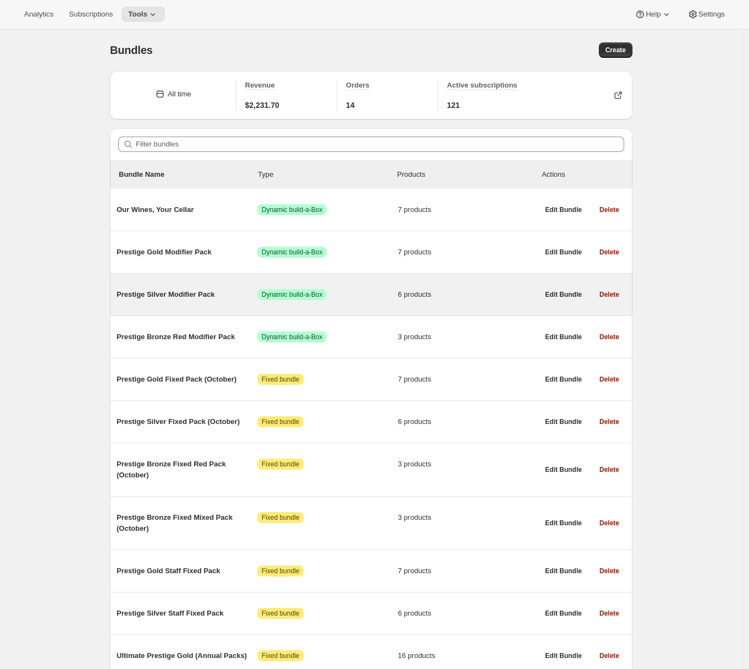
click at [160, 294] on span "Prestige Silver Modifier Pack" at bounding box center [187, 294] width 141 height 11
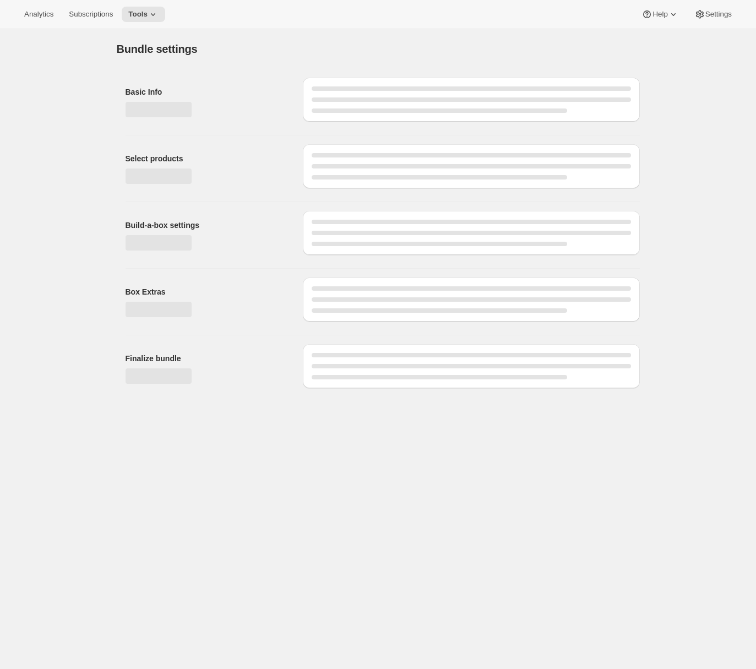
type input "Prestige Silver Modifier Pack"
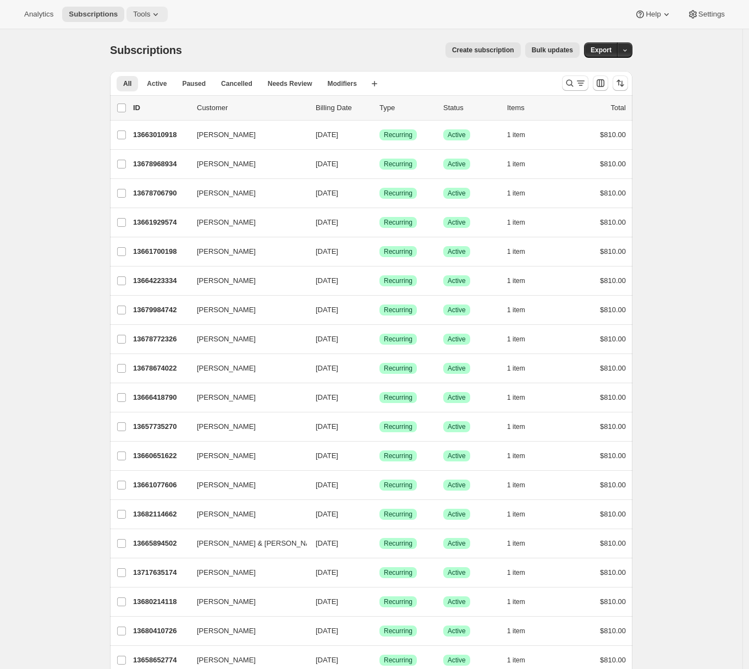
click at [159, 17] on icon at bounding box center [155, 14] width 11 height 11
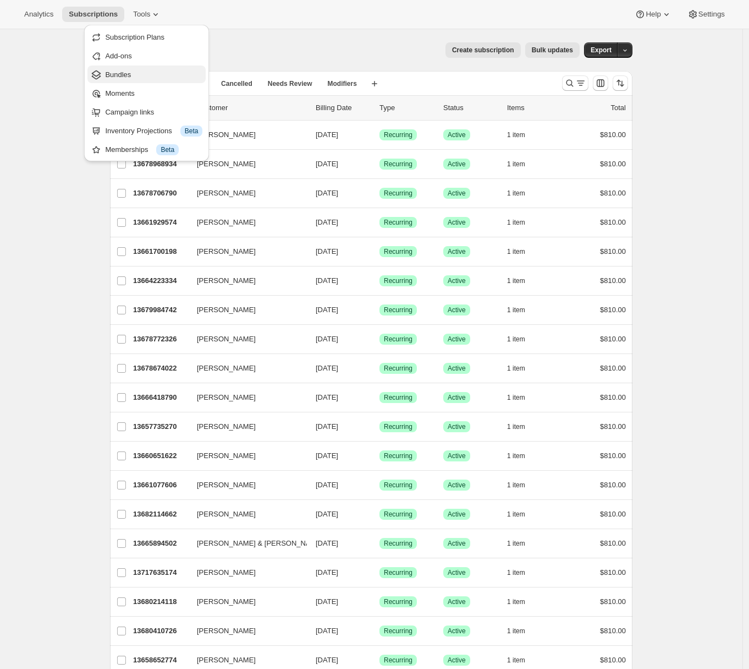
click at [145, 74] on span "Bundles" at bounding box center [153, 74] width 97 height 11
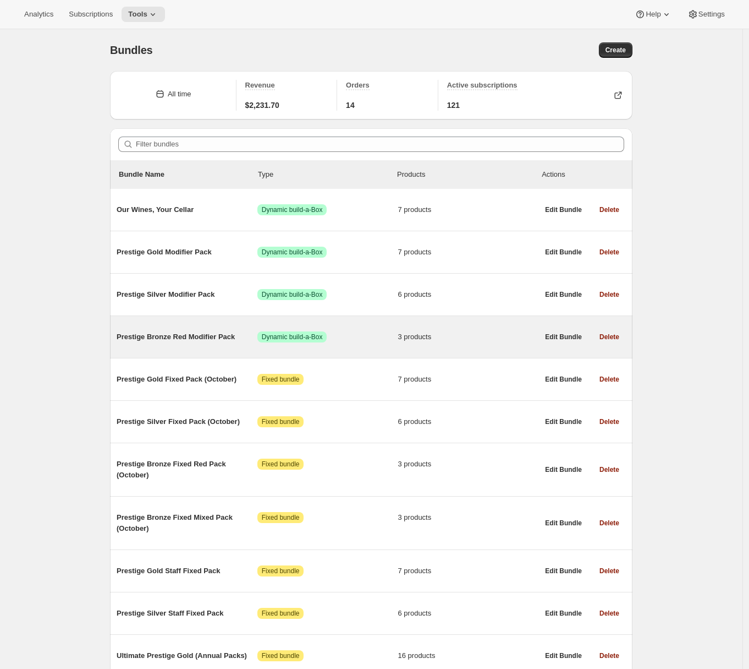
click at [167, 335] on span "Prestige Bronze Red Modifier Pack" at bounding box center [187, 336] width 141 height 11
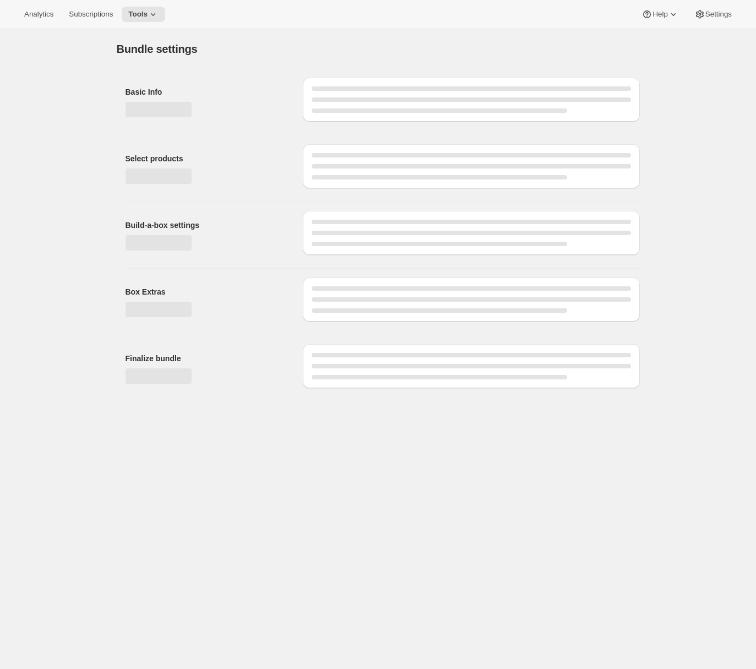
type input "Prestige Bronze Red Modifier Pack"
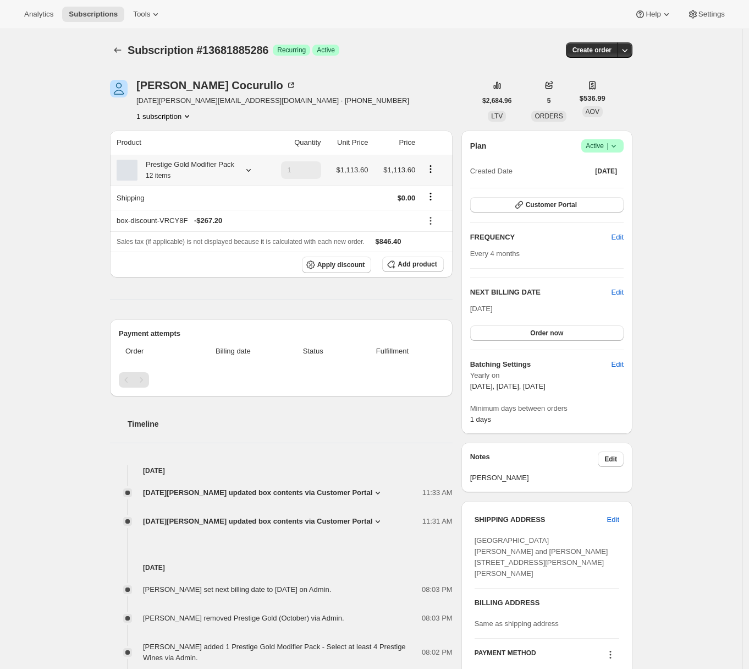
click at [254, 176] on icon at bounding box center [248, 170] width 11 height 11
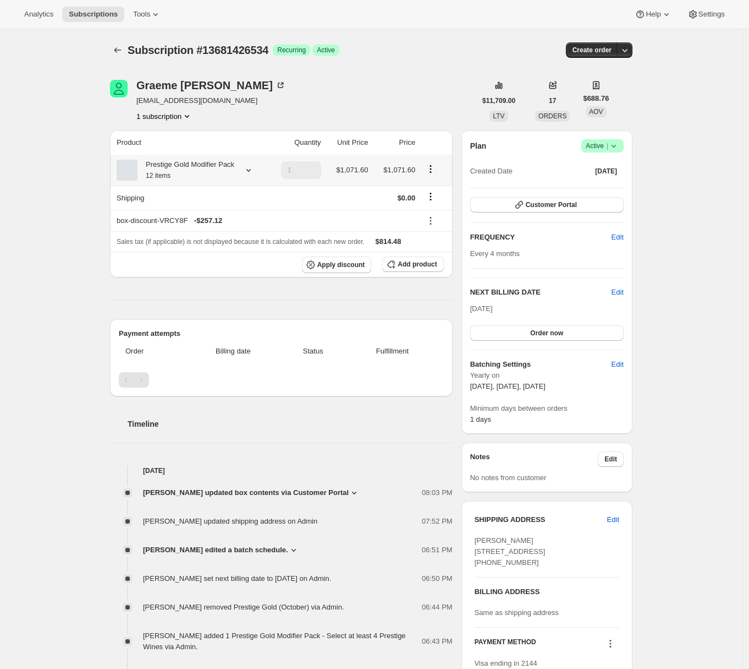
click at [251, 172] on icon at bounding box center [249, 170] width 4 height 3
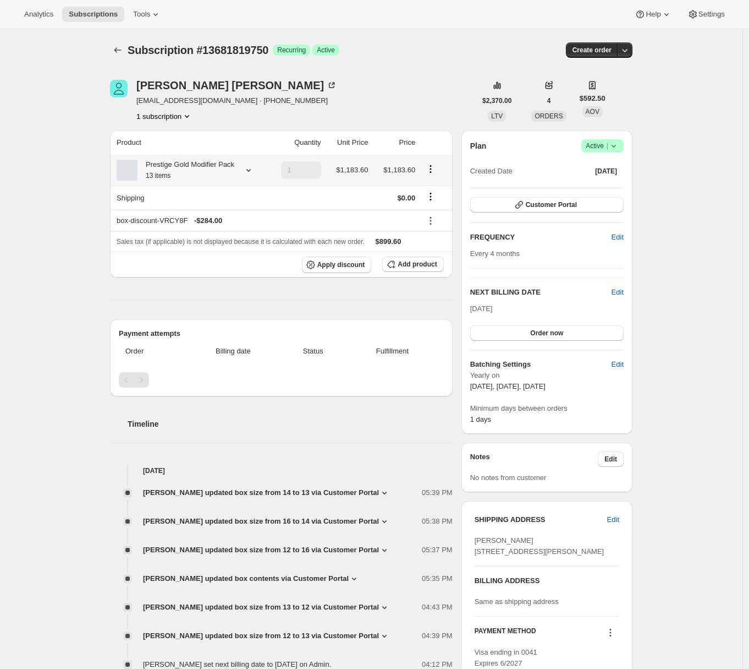
click at [247, 176] on div at bounding box center [246, 170] width 15 height 11
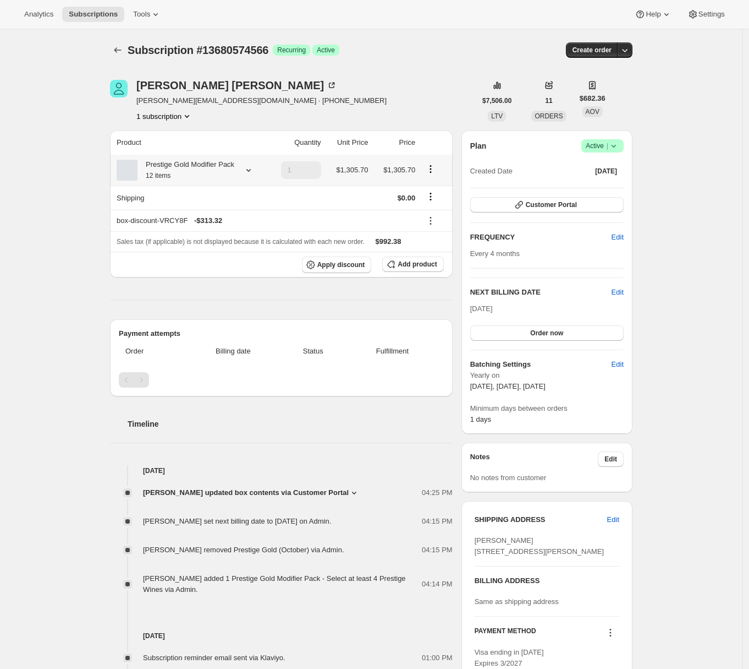
click at [250, 175] on icon at bounding box center [248, 170] width 11 height 11
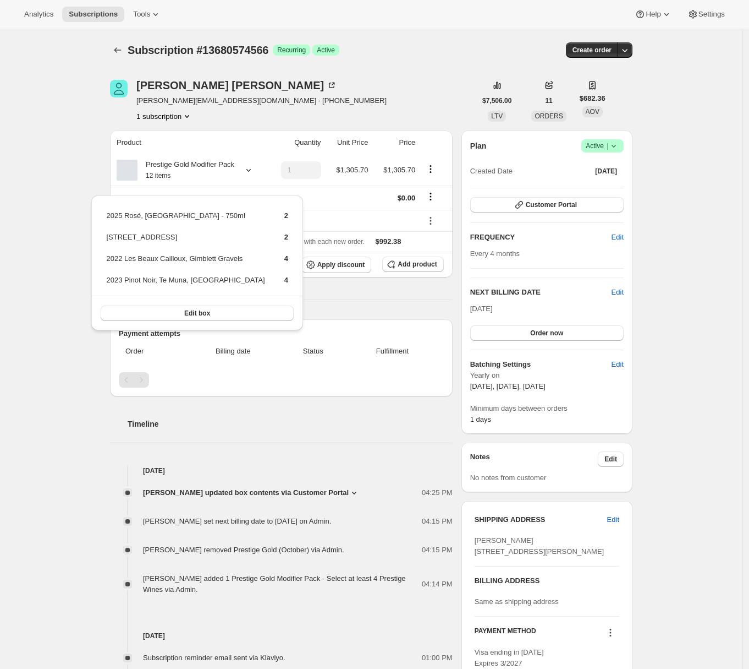
click at [74, 156] on div "Subscription #13680574566. This page is ready Subscription #13680574566 Success…" at bounding box center [371, 470] width 743 height 883
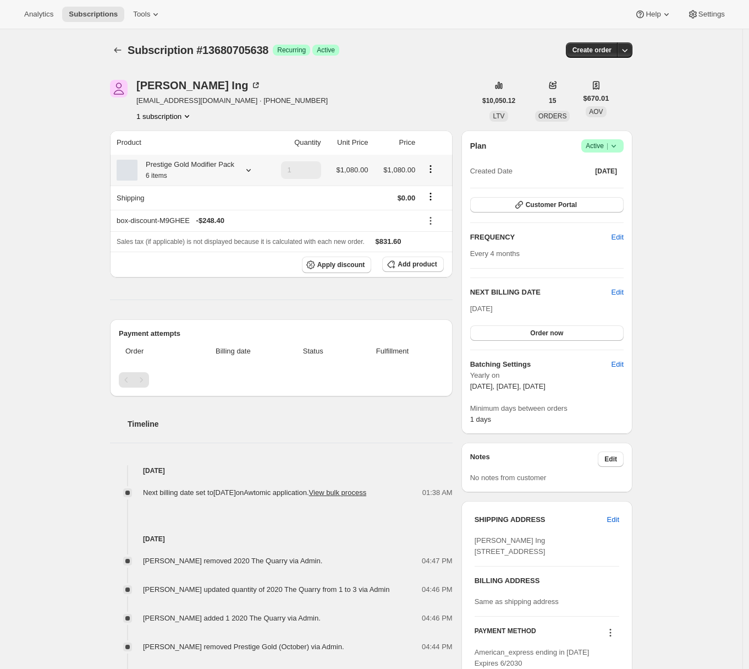
click at [234, 172] on div "Prestige Gold Modifier Pack 6 items" at bounding box center [186, 170] width 97 height 22
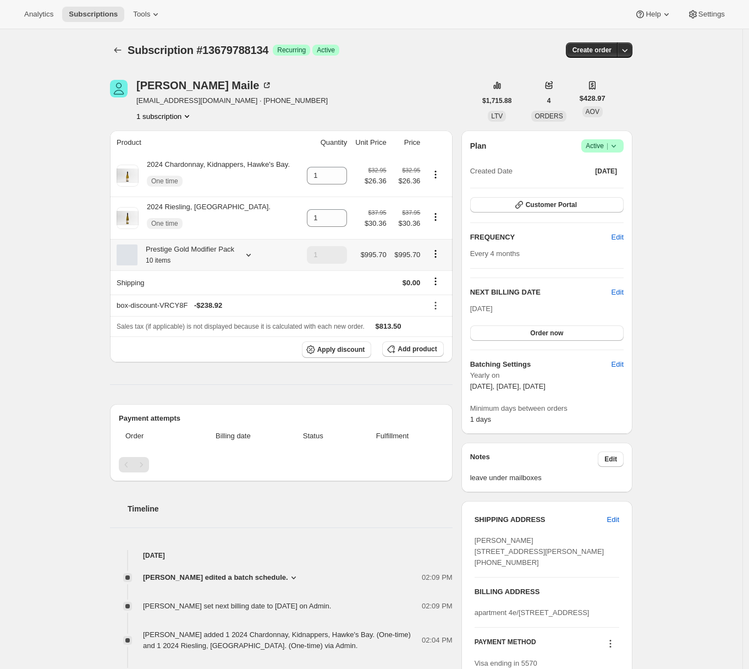
click at [249, 260] on icon at bounding box center [248, 254] width 11 height 11
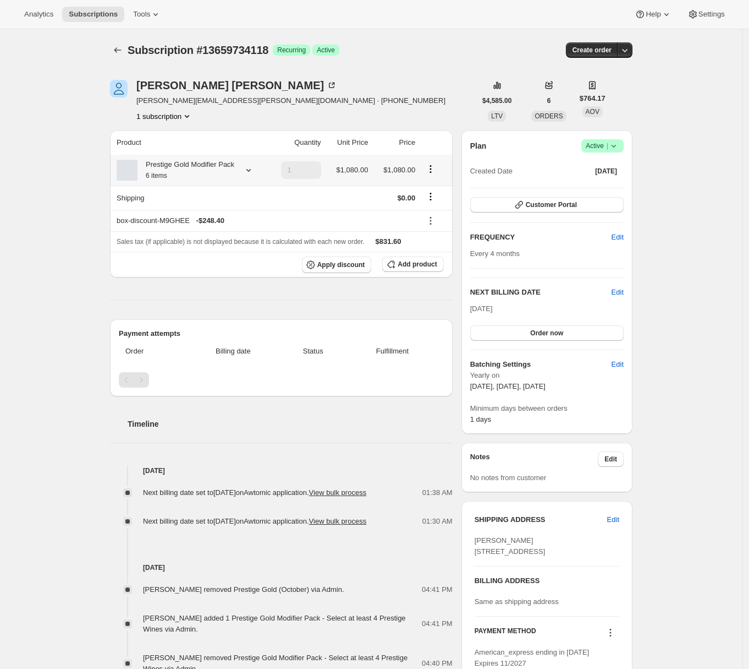
click at [253, 172] on icon at bounding box center [248, 170] width 11 height 11
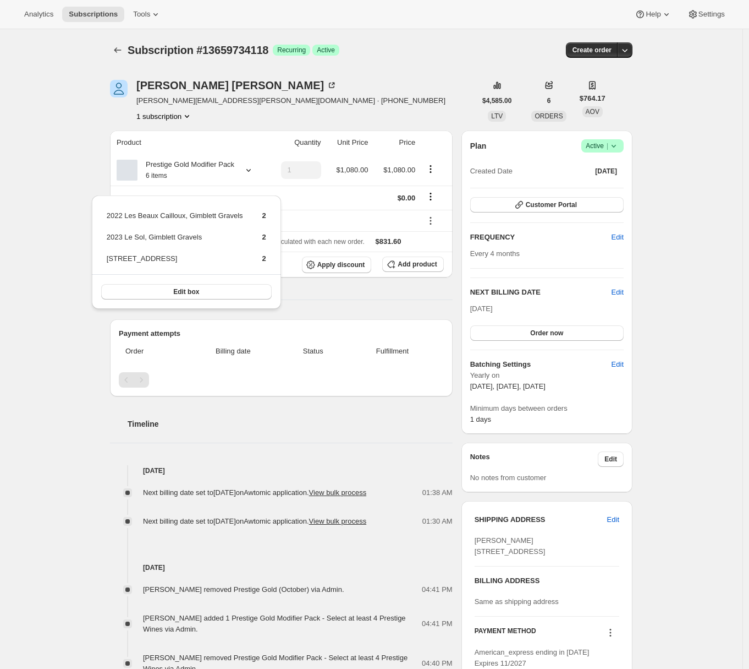
click at [54, 173] on div "Subscription #13659734118. This page is ready Subscription #13659734118 Success…" at bounding box center [371, 555] width 743 height 1053
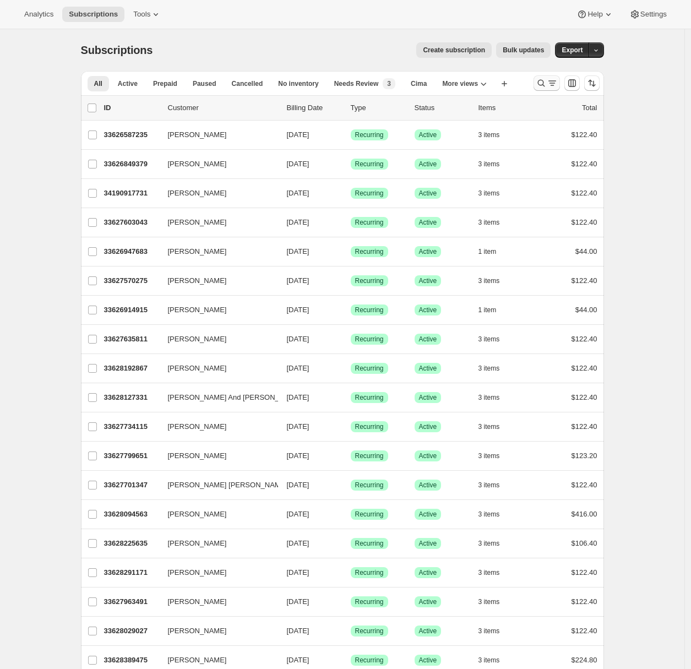
click at [543, 85] on icon "Search and filter results" at bounding box center [540, 83] width 11 height 11
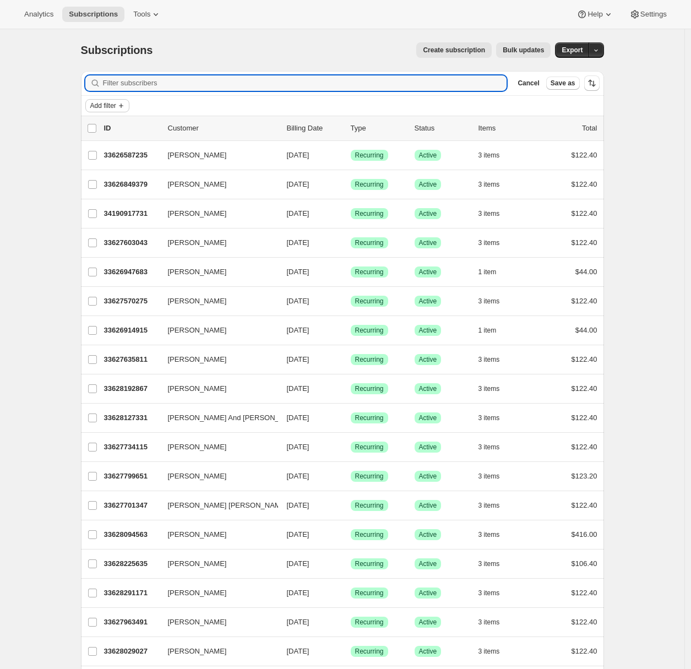
click at [101, 102] on span "Add filter" at bounding box center [103, 105] width 26 height 9
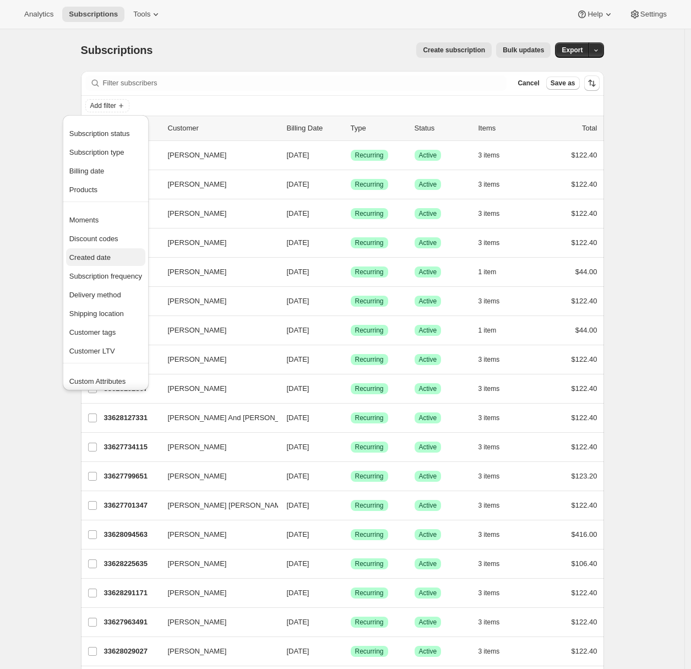
click at [80, 255] on span "Created date" at bounding box center [89, 257] width 41 height 8
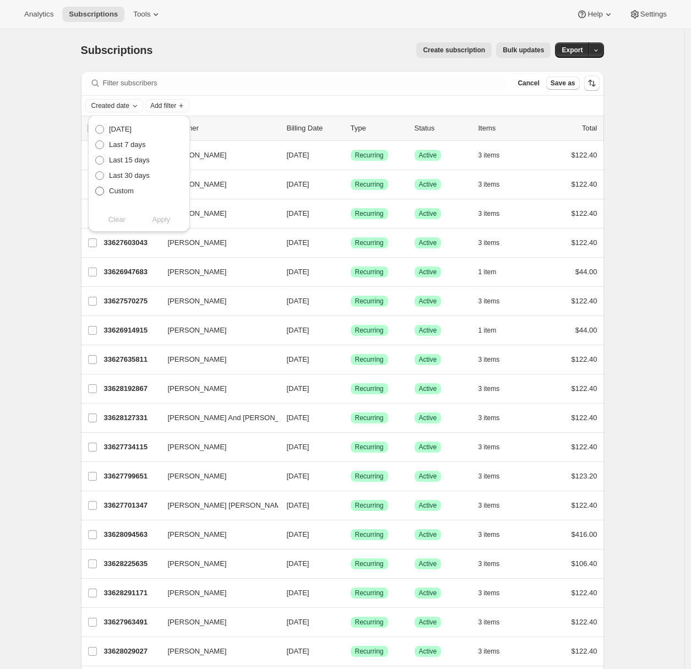
drag, startPoint x: 112, startPoint y: 190, endPoint x: 114, endPoint y: 198, distance: 7.9
click at [112, 190] on span "Custom" at bounding box center [121, 191] width 25 height 8
click at [96, 187] on input "Custom" at bounding box center [95, 187] width 1 height 1
radio input "true"
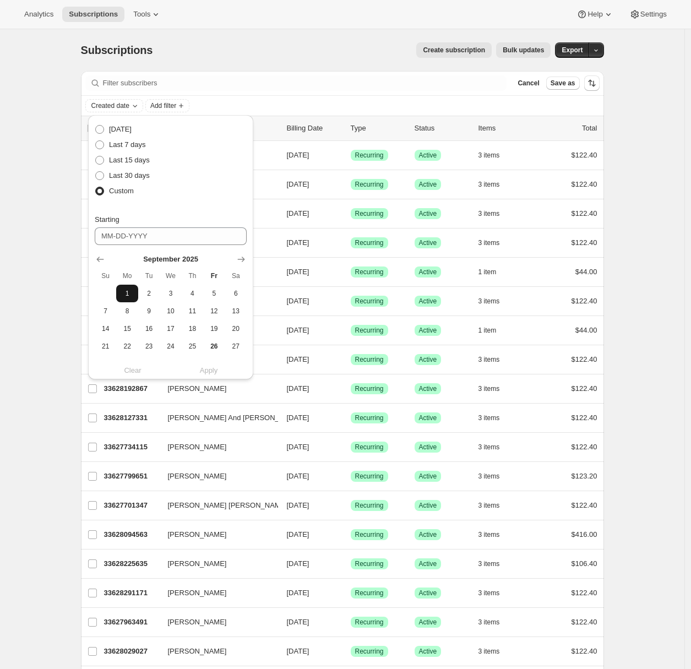
click at [132, 290] on span "1" at bounding box center [127, 293] width 13 height 9
type input "09-01-2025"
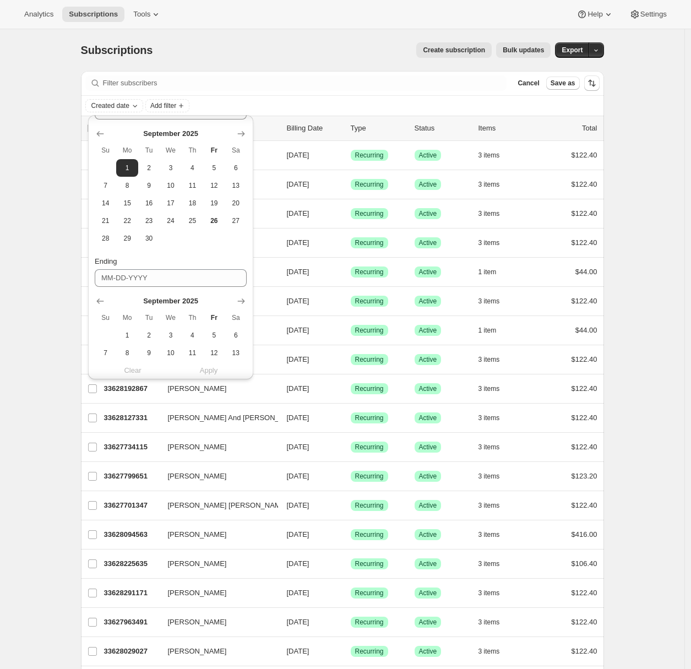
scroll to position [203, 0]
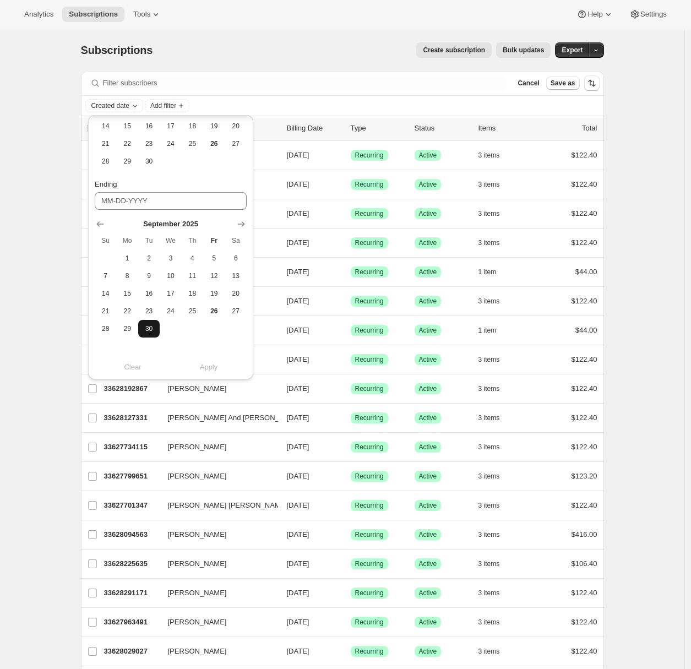
click at [147, 327] on span "30" at bounding box center [149, 328] width 13 height 9
type input "09-30-2025"
click at [205, 366] on span "Apply" at bounding box center [209, 367] width 18 height 11
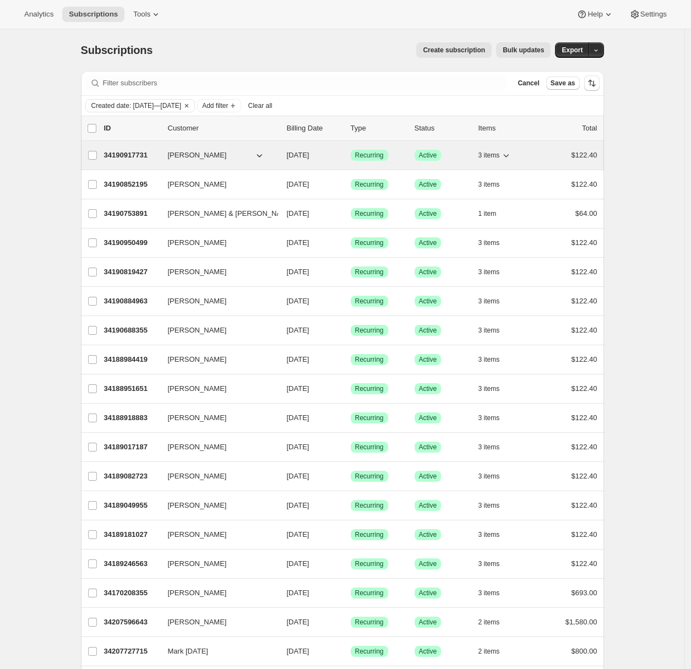
click at [128, 154] on p "34190917731" at bounding box center [131, 155] width 55 height 11
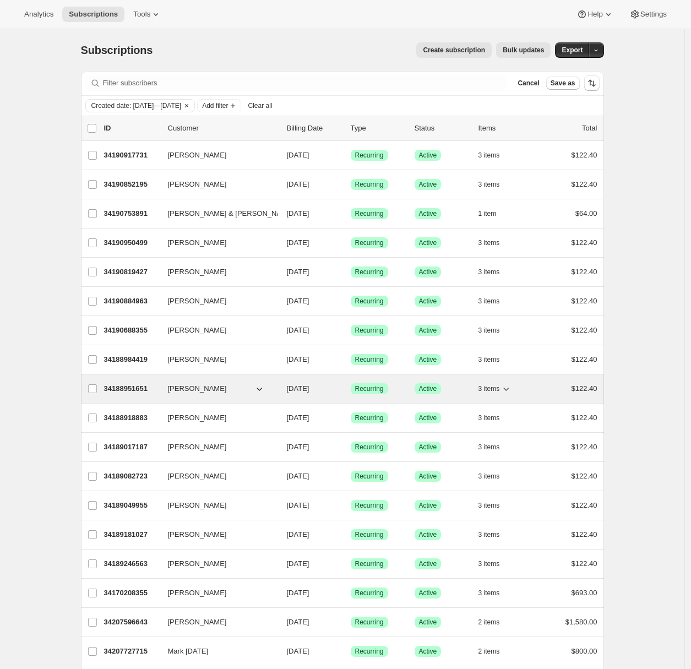
click at [120, 386] on p "34188951651" at bounding box center [131, 388] width 55 height 11
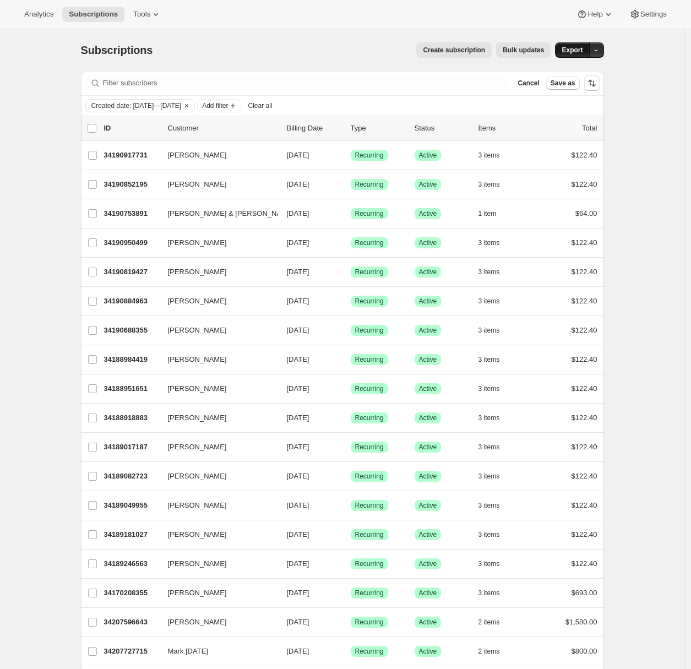
click at [586, 47] on button "Export" at bounding box center [572, 49] width 34 height 15
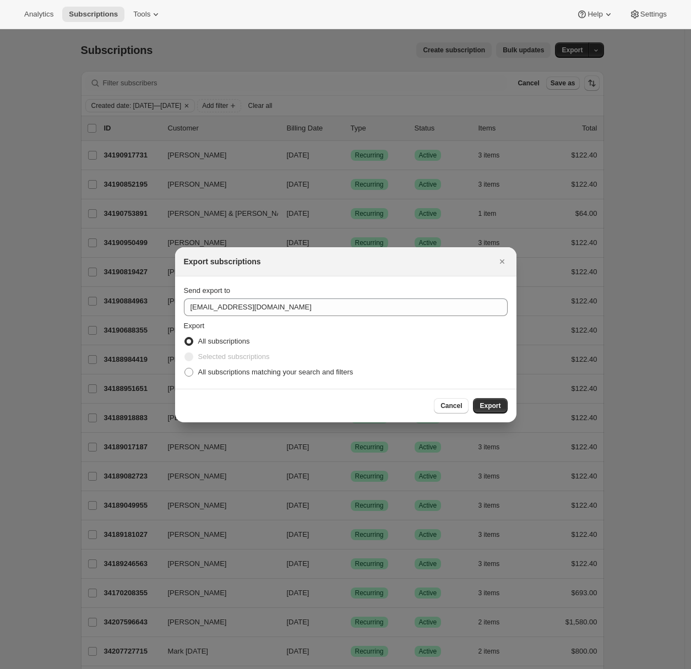
click at [228, 380] on section "Send export to winery@cliffamily.com Export All subscriptions Selected subscrip…" at bounding box center [345, 332] width 341 height 112
click at [227, 373] on span "All subscriptions matching your search and filters" at bounding box center [275, 372] width 155 height 8
click at [185, 368] on input "All subscriptions matching your search and filters" at bounding box center [184, 368] width 1 height 1
radio input "true"
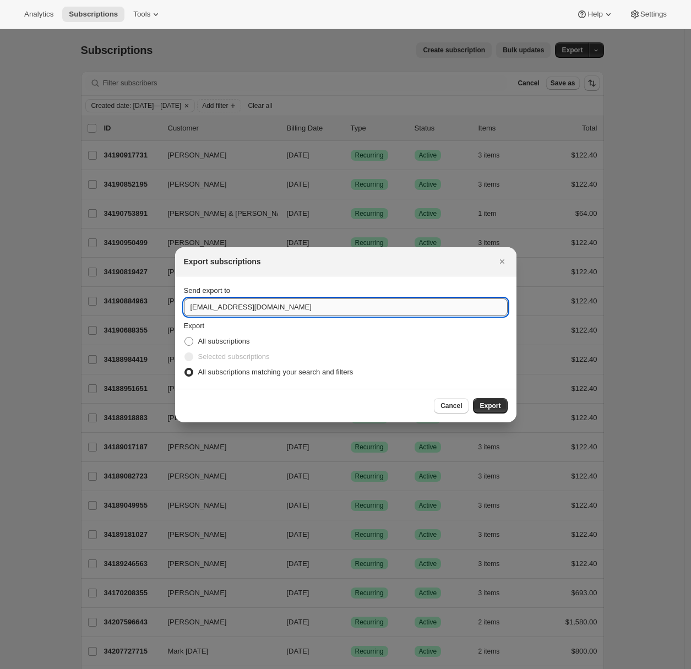
click at [233, 310] on input "winery@cliffamily.com" at bounding box center [346, 307] width 324 height 18
type input "adrian@awtomic.com"
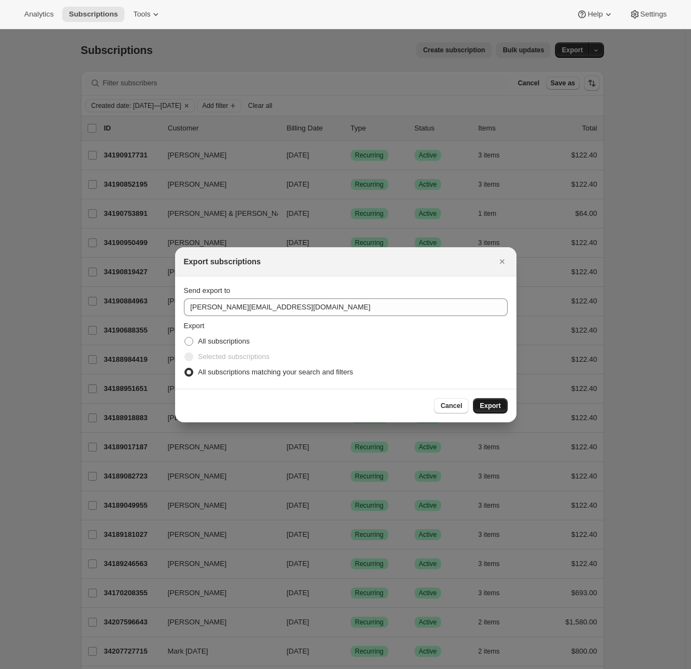
click at [494, 404] on span "Export" at bounding box center [489, 405] width 21 height 9
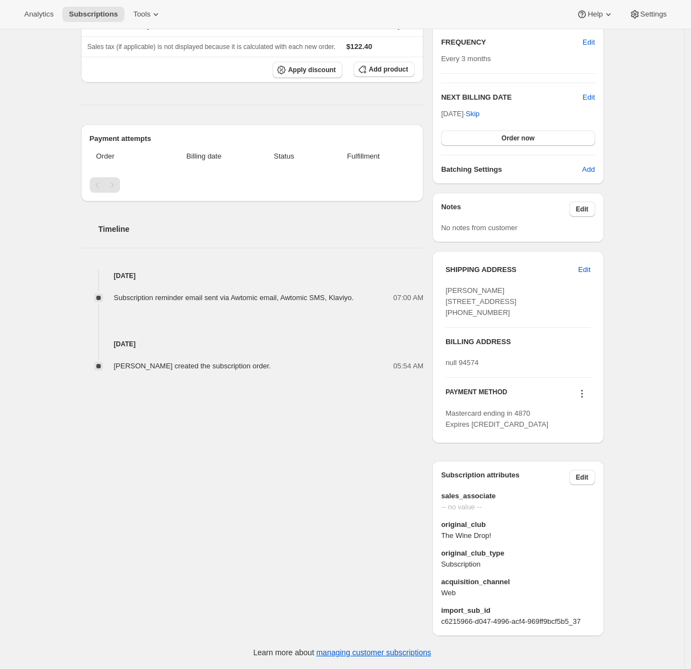
scroll to position [217, 0]
click at [98, 14] on span "Subscriptions" at bounding box center [93, 14] width 49 height 9
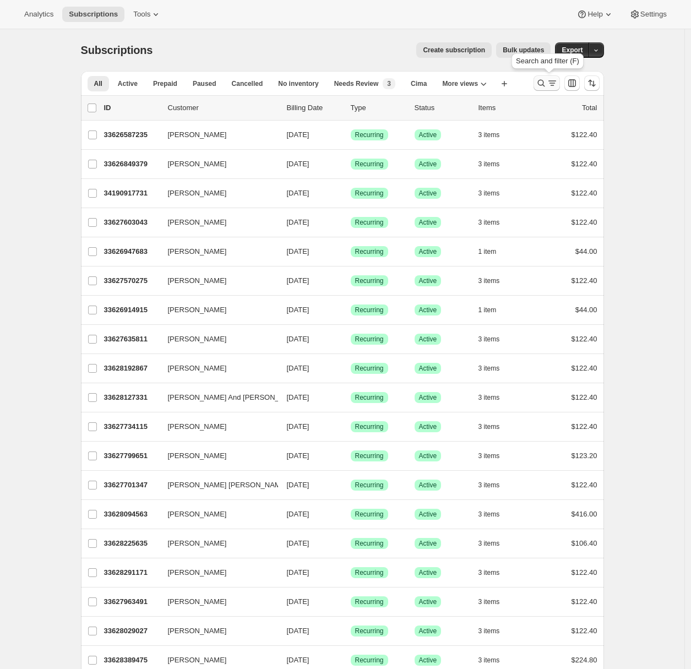
click at [555, 83] on icon "Search and filter results" at bounding box center [552, 83] width 6 height 1
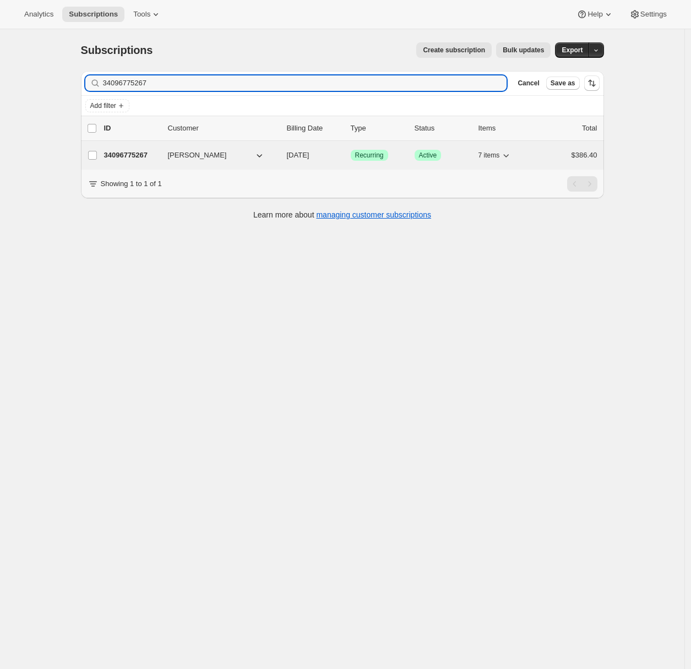
type input "34096775267"
click at [133, 152] on p "34096775267" at bounding box center [131, 155] width 55 height 11
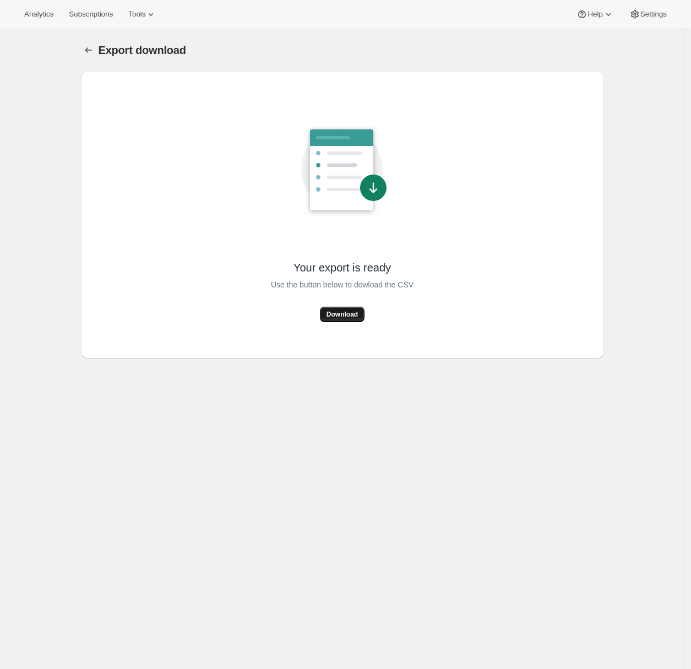
click at [335, 308] on button "Download" at bounding box center [342, 314] width 45 height 15
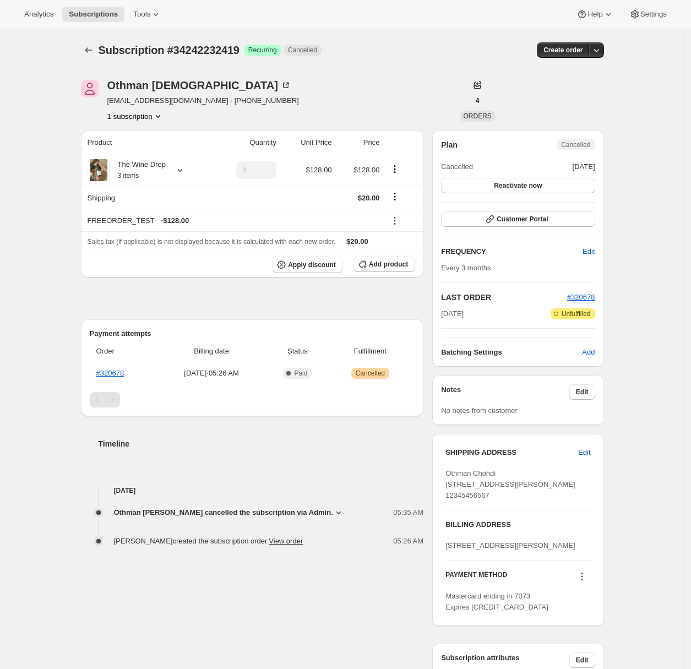
click at [333, 511] on icon at bounding box center [338, 512] width 11 height 11
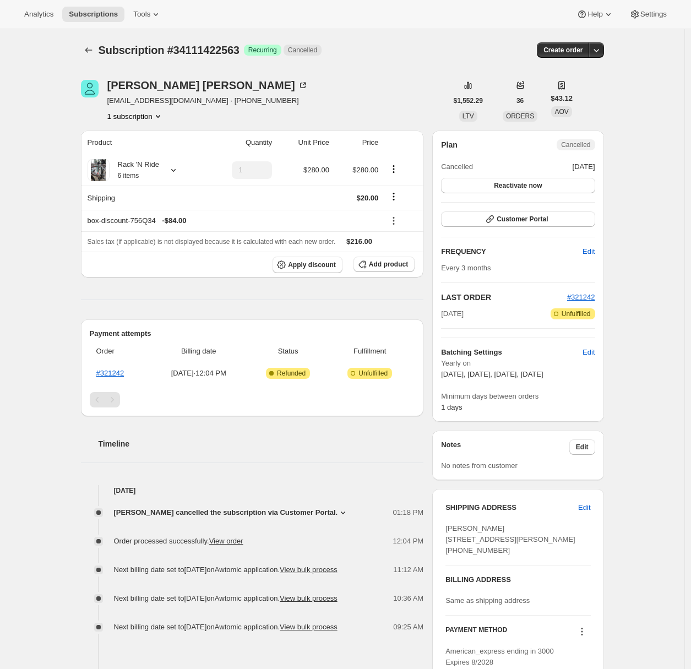
click at [341, 511] on icon at bounding box center [342, 512] width 11 height 11
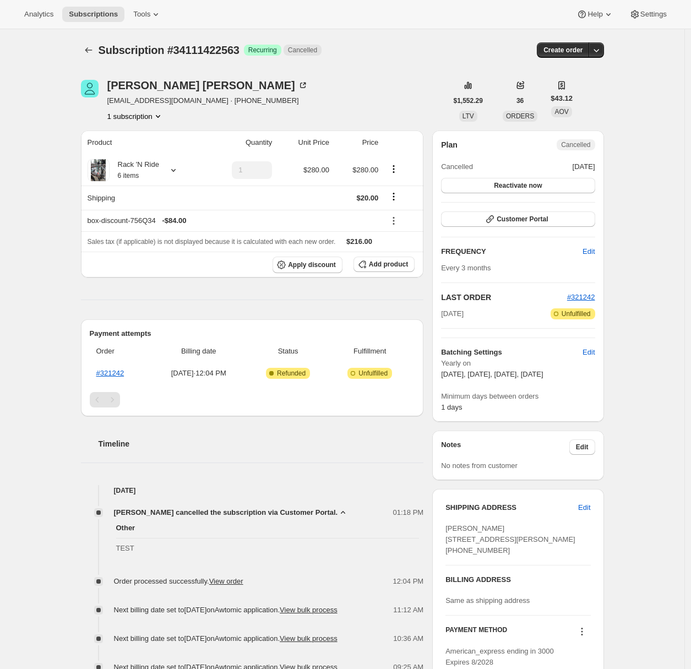
click at [341, 511] on icon at bounding box center [342, 512] width 11 height 11
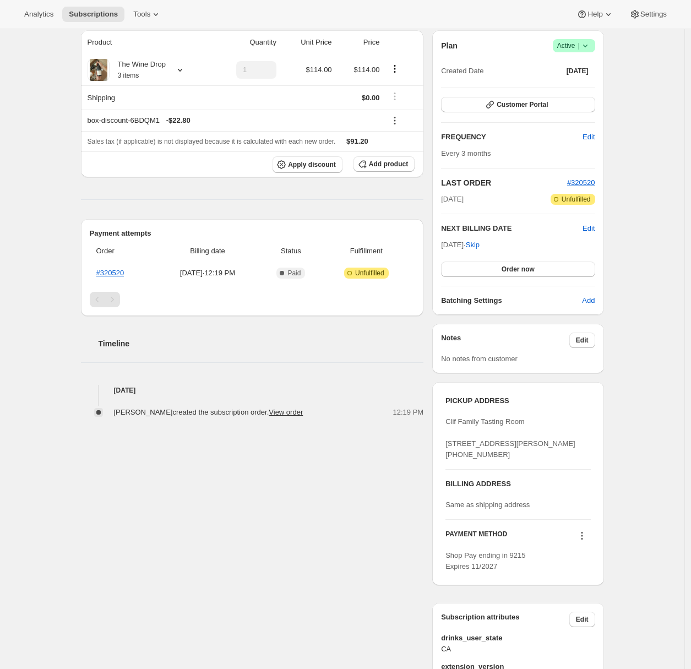
scroll to position [43, 0]
